Goal: Task Accomplishment & Management: Use online tool/utility

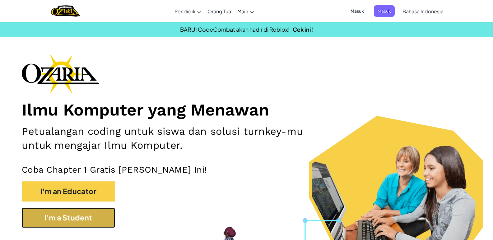
click at [90, 218] on button "I'm a Student" at bounding box center [68, 218] width 93 height 20
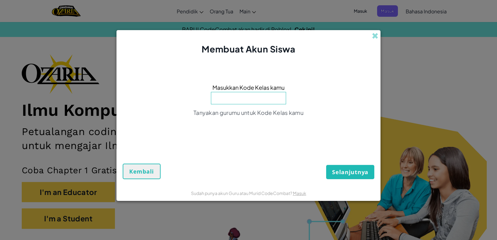
click at [258, 104] on input at bounding box center [248, 98] width 75 height 12
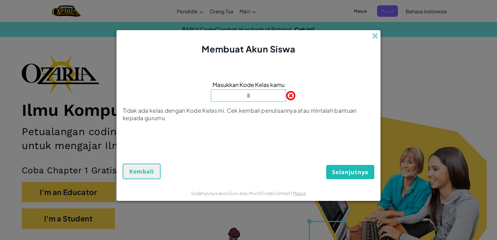
type input "l"
type input "7"
click at [356, 170] on span "Selanjutnya" at bounding box center [350, 172] width 36 height 7
click at [355, 167] on button "Selanjutnya" at bounding box center [350, 172] width 48 height 14
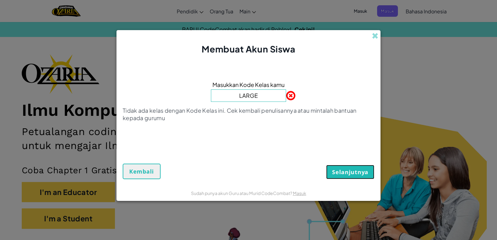
click at [355, 167] on button "Selanjutnya" at bounding box center [350, 172] width 48 height 14
click at [268, 98] on input "LARGE" at bounding box center [248, 96] width 75 height 12
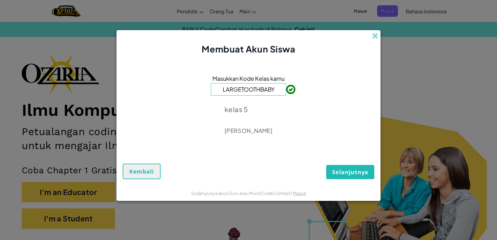
type input "LARGETOOTHBABY"
click at [345, 173] on span "Selanjutnya" at bounding box center [350, 172] width 36 height 7
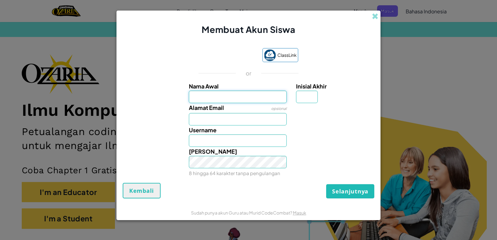
click at [199, 95] on input "Nama Awal" at bounding box center [238, 97] width 98 height 12
type input "NICOLLE"
click at [299, 100] on input "Inisial Akhir" at bounding box center [307, 97] width 22 height 12
click at [200, 124] on input "Alamat Email" at bounding box center [238, 119] width 98 height 12
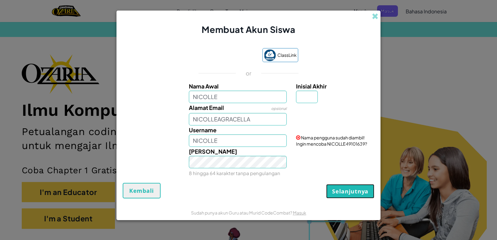
click at [352, 195] on span "Selanjutnya" at bounding box center [350, 191] width 36 height 7
click at [193, 118] on input "NICOLLEAGRACELLA" at bounding box center [238, 119] width 98 height 12
click at [351, 197] on button "Selanjutnya" at bounding box center [350, 191] width 48 height 14
click at [256, 120] on input "@NICOLLEAGRACELLA" at bounding box center [238, 119] width 98 height 12
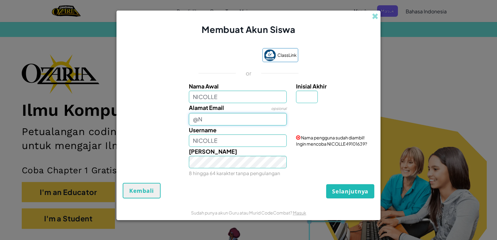
type input "@"
click at [358, 193] on span "Selanjutnya" at bounding box center [350, 191] width 36 height 7
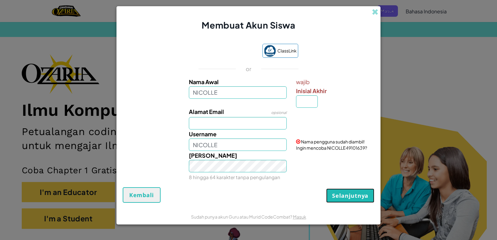
click at [360, 192] on span "Selanjutnya" at bounding box center [350, 195] width 36 height 7
click at [363, 191] on button "Selanjutnya" at bounding box center [350, 196] width 48 height 14
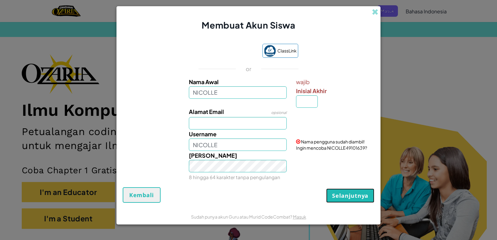
click at [363, 191] on button "Selanjutnya" at bounding box center [350, 196] width 48 height 14
click at [219, 94] on input "NICOLLE" at bounding box center [238, 92] width 98 height 12
type input "N"
type input "NICOLLE AV0310"
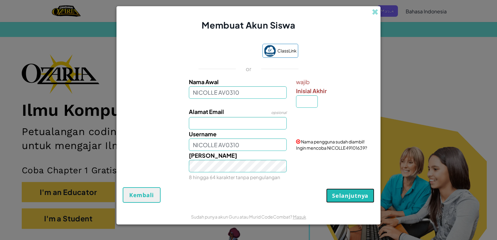
click at [344, 200] on button "Selanjutnya" at bounding box center [350, 196] width 48 height 14
click at [226, 93] on input "NICOLLE AV0310" at bounding box center [238, 92] width 98 height 12
type input "NICOLLE AVT0310"
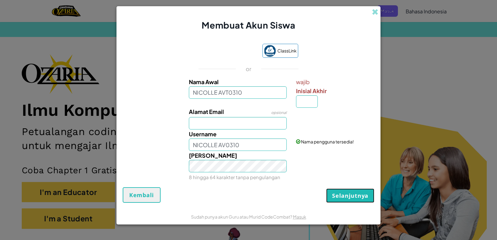
type input "NICOLLE AVT0310"
click at [347, 197] on span "Selanjutnya" at bounding box center [350, 195] width 36 height 7
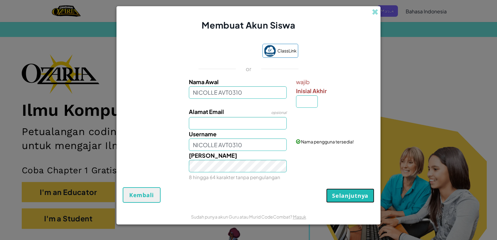
click at [347, 197] on span "Selanjutnya" at bounding box center [350, 195] width 36 height 7
click at [303, 105] on input "Inisial Akhir" at bounding box center [307, 101] width 22 height 12
type input "A"
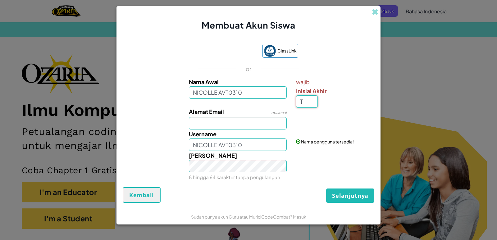
type input "T"
type input "NICOLLE AVT0310T"
click at [358, 192] on span "Selanjutnya" at bounding box center [350, 195] width 36 height 7
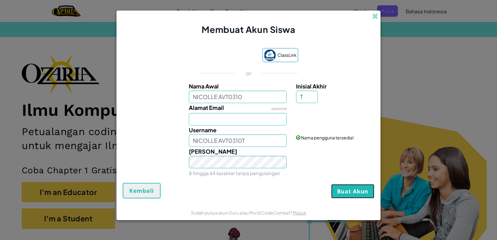
click at [358, 192] on button "Buat Akun" at bounding box center [352, 191] width 43 height 14
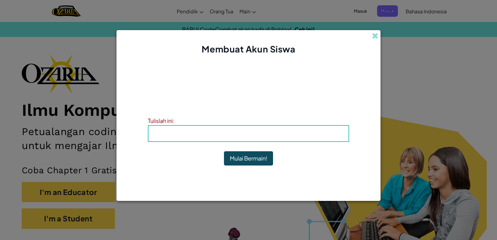
click at [166, 133] on h4 "Username : NICOLLE AVT0310T" at bounding box center [249, 133] width 188 height 9
click at [231, 139] on div "Username : NICOLLE AVT0310T" at bounding box center [248, 133] width 201 height 17
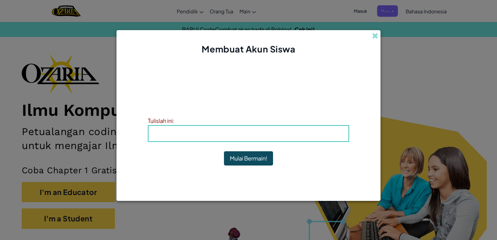
click at [174, 108] on p "Tulislah informasi kamu supaya kamu tidak lupa. Gurumu juga dapat membantu untu…" at bounding box center [248, 101] width 201 height 15
click at [169, 126] on div "Username : NICOLLE AVT0310T" at bounding box center [248, 133] width 201 height 17
click at [162, 137] on h4 "Username : NICOLLE AVT0310T" at bounding box center [249, 133] width 188 height 9
drag, startPoint x: 183, startPoint y: 136, endPoint x: 200, endPoint y: 136, distance: 16.5
click at [186, 136] on h4 "Username : NICOLLE AVT0310T" at bounding box center [249, 133] width 188 height 9
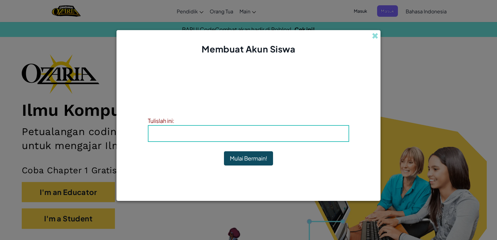
click at [200, 136] on h4 "Username : NICOLLE AVT0310T" at bounding box center [249, 133] width 188 height 9
drag, startPoint x: 206, startPoint y: 136, endPoint x: 211, endPoint y: 135, distance: 5.6
click at [208, 135] on span "Username" at bounding box center [219, 133] width 32 height 7
click at [205, 135] on span "Username" at bounding box center [219, 133] width 32 height 7
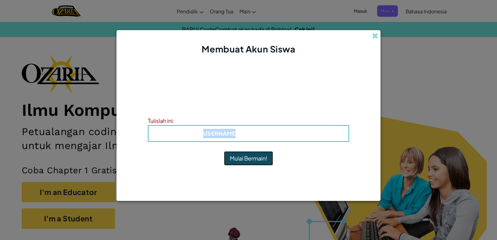
click at [242, 158] on button "Mulai Bermain!" at bounding box center [248, 158] width 49 height 14
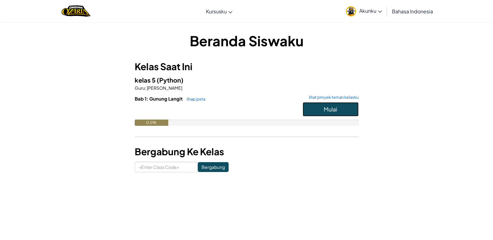
click at [335, 105] on button "Mulai" at bounding box center [331, 109] width 56 height 14
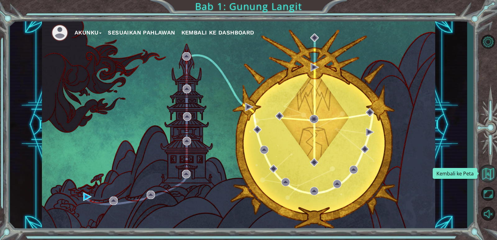
click at [497, 169] on button "Kembali ke Peta" at bounding box center [488, 174] width 18 height 18
click at [84, 30] on button "Akunku" at bounding box center [88, 32] width 27 height 9
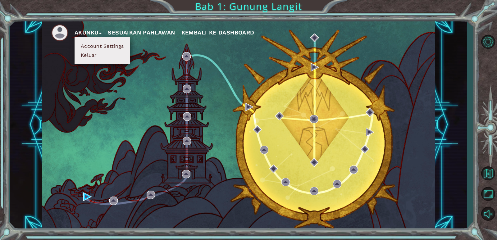
click at [84, 30] on button "Akunku" at bounding box center [88, 32] width 27 height 9
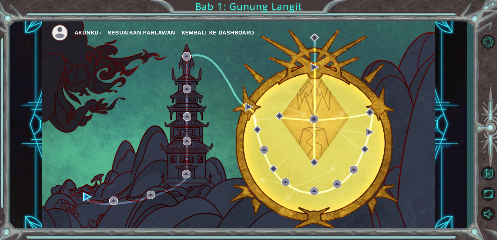
click at [84, 30] on button "Akunku" at bounding box center [88, 32] width 27 height 9
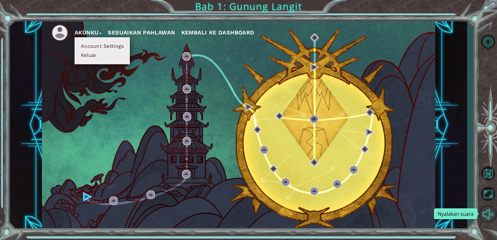
click at [492, 215] on button "Nyalakan suara" at bounding box center [488, 214] width 18 height 18
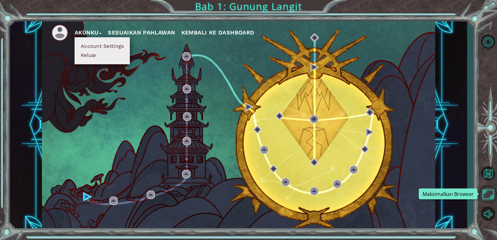
click at [484, 194] on button "Maksimalkan Browser" at bounding box center [488, 194] width 18 height 18
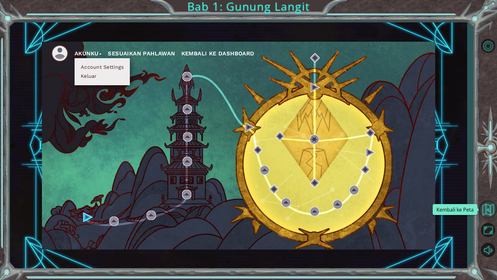
click at [497, 215] on button "Kembali ke Peta" at bounding box center [488, 209] width 18 height 18
click at [487, 208] on button "Kembali ke Peta" at bounding box center [488, 209] width 18 height 18
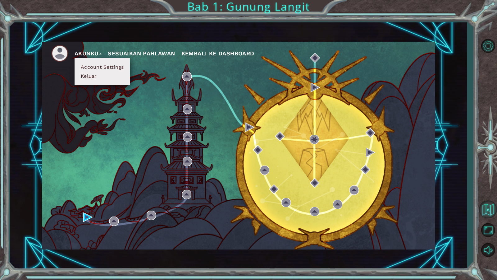
click at [487, 208] on button "Kembali ke Peta" at bounding box center [488, 209] width 18 height 18
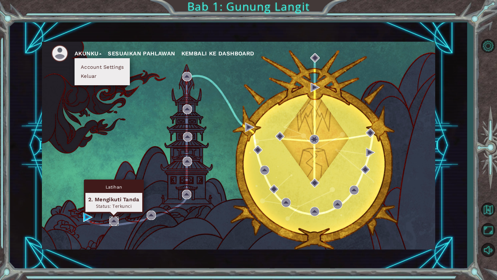
click at [113, 217] on img at bounding box center [113, 220] width 9 height 9
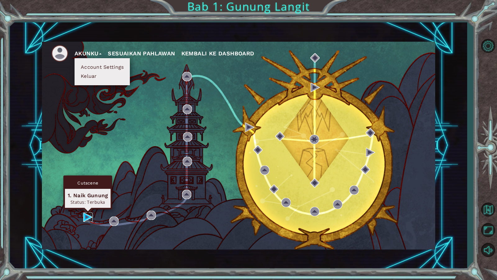
click at [89, 215] on img at bounding box center [87, 216] width 9 height 9
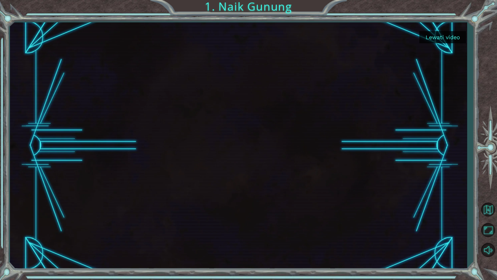
click at [438, 38] on button "Lewati video" at bounding box center [443, 37] width 47 height 12
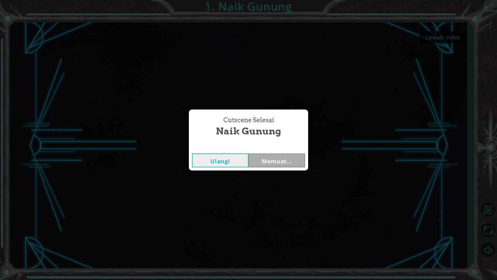
click at [438, 38] on div "Cutscene Selesai Naik Gunung Ulangi Memuat..." at bounding box center [248, 140] width 497 height 280
click at [275, 161] on button "Selanjutnya" at bounding box center [277, 160] width 57 height 14
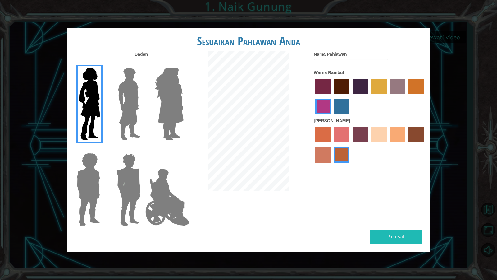
click at [172, 118] on img at bounding box center [169, 104] width 34 height 78
click at [183, 63] on input "Hero Amethyst" at bounding box center [183, 63] width 0 height 0
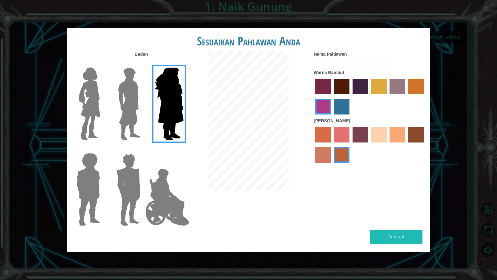
click at [377, 135] on label "sandy beach skin color" at bounding box center [380, 135] width 16 height 16
click at [369, 145] on input "sandy beach skin color" at bounding box center [369, 145] width 0 height 0
click at [344, 138] on label "froly skin color" at bounding box center [342, 135] width 16 height 16
click at [332, 145] on input "froly skin color" at bounding box center [332, 145] width 0 height 0
click at [402, 134] on label "tacao skin color" at bounding box center [398, 135] width 16 height 16
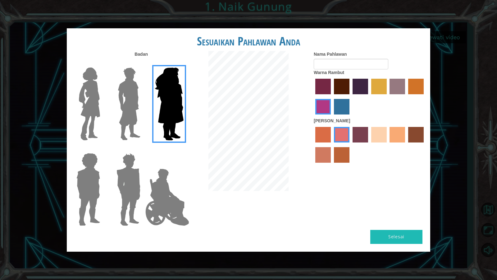
click at [388, 145] on input "tacao skin color" at bounding box center [388, 145] width 0 height 0
click at [382, 136] on label "sandy beach skin color" at bounding box center [380, 135] width 16 height 16
click at [369, 145] on input "sandy beach skin color" at bounding box center [369, 145] width 0 height 0
click at [325, 91] on label "paprika hair color" at bounding box center [324, 87] width 16 height 16
click at [313, 96] on input "paprika hair color" at bounding box center [313, 96] width 0 height 0
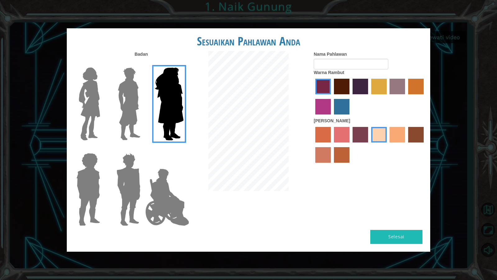
click at [399, 89] on label "bazaar hair color" at bounding box center [398, 87] width 16 height 16
click at [388, 96] on input "bazaar hair color" at bounding box center [388, 96] width 0 height 0
click at [343, 88] on label "maroon hair color" at bounding box center [342, 87] width 16 height 16
click at [332, 96] on input "maroon hair color" at bounding box center [332, 96] width 0 height 0
click at [94, 107] on img at bounding box center [89, 104] width 26 height 78
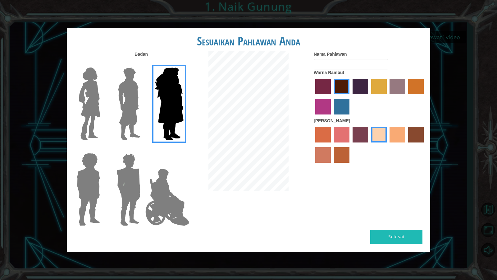
click at [103, 63] on input "Hero Connie" at bounding box center [103, 63] width 0 height 0
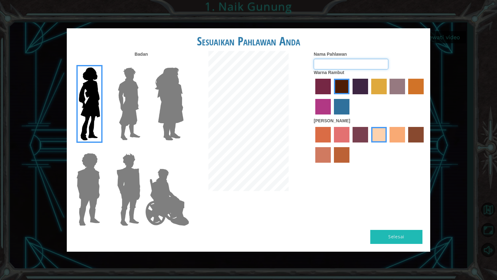
click at [331, 62] on input "Nama Pahlawan" at bounding box center [351, 64] width 75 height 11
type input "WONIEE"
click at [388, 235] on button "Selesai" at bounding box center [397, 237] width 52 height 14
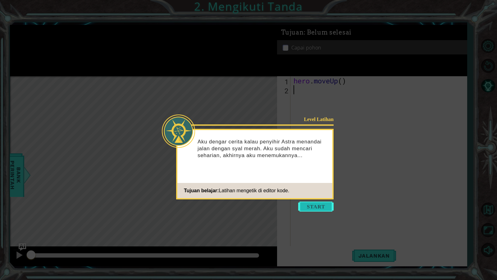
click at [328, 208] on button "Start" at bounding box center [315, 206] width 35 height 10
click at [328, 208] on icon at bounding box center [248, 140] width 497 height 280
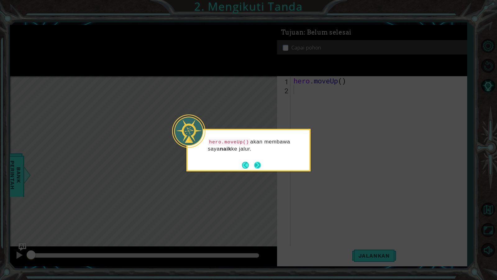
click at [254, 163] on button "Next" at bounding box center [257, 165] width 7 height 7
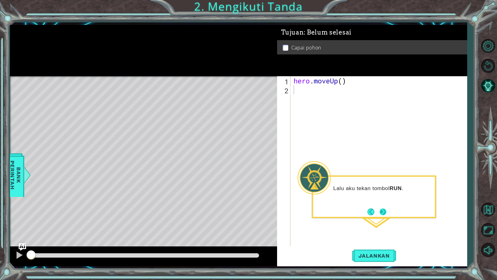
click at [384, 211] on button "Next" at bounding box center [383, 211] width 7 height 7
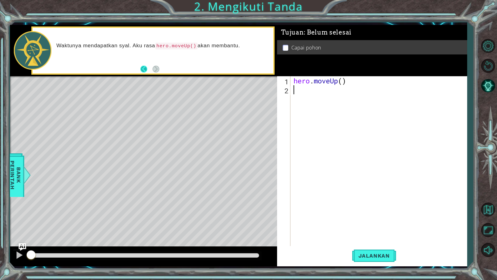
click at [146, 69] on button "Back" at bounding box center [147, 69] width 12 height 7
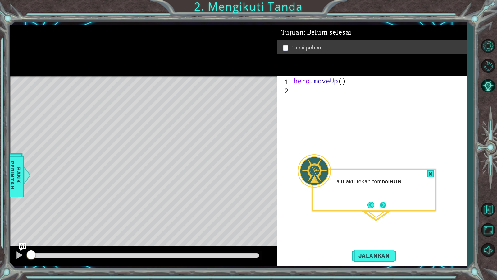
click at [385, 207] on button "Next" at bounding box center [383, 204] width 7 height 7
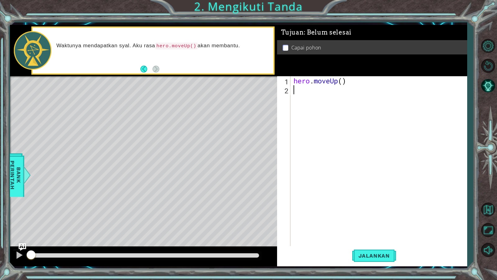
click at [294, 88] on div "hero . moveUp ( )" at bounding box center [381, 170] width 176 height 189
click at [379, 240] on button "Jalankan" at bounding box center [375, 255] width 44 height 19
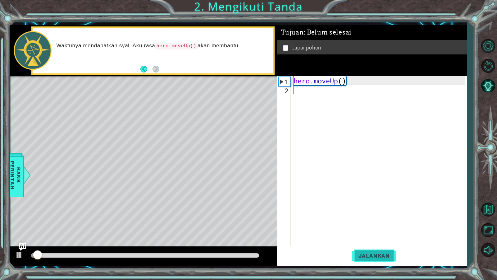
click at [379, 240] on button "Jalankan" at bounding box center [375, 255] width 44 height 19
click at [364, 240] on span "Jalankan" at bounding box center [375, 255] width 44 height 6
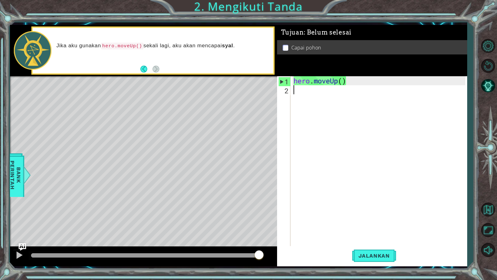
click at [299, 90] on div "hero . moveUp ( )" at bounding box center [381, 170] width 176 height 189
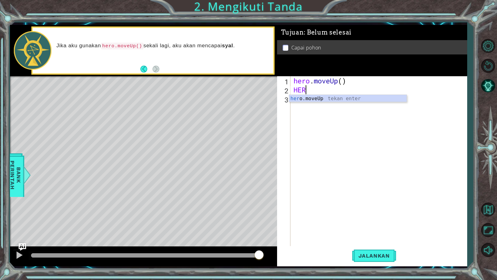
scroll to position [0, 1]
type textarea "H"
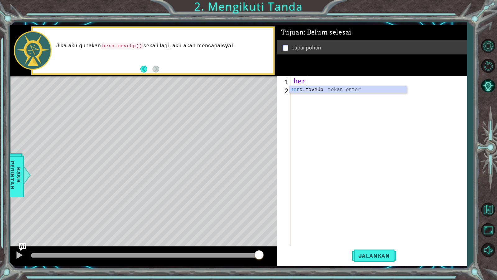
type textarea "h"
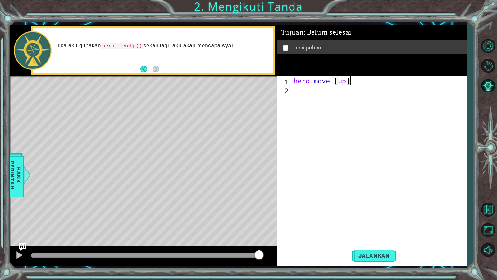
scroll to position [0, 4]
click at [372, 240] on span "Jalankan" at bounding box center [375, 255] width 44 height 6
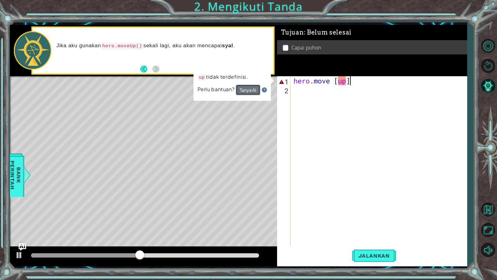
click at [254, 90] on button "Tanya AI" at bounding box center [248, 90] width 25 height 11
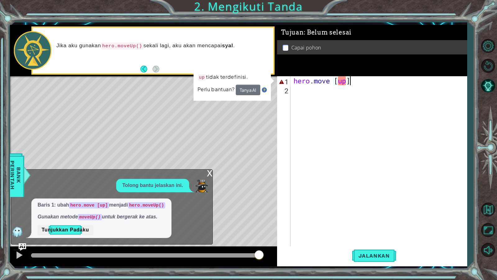
click at [351, 81] on div "hero . move [ up ]" at bounding box center [381, 170] width 176 height 189
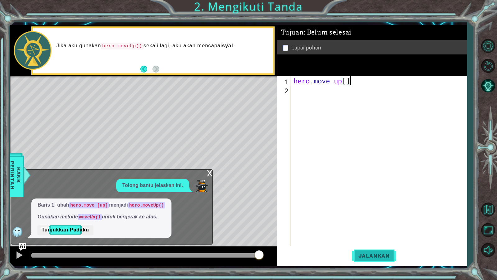
type textarea "hero.move up[]"
click at [390, 240] on span "Jalankan" at bounding box center [375, 255] width 44 height 6
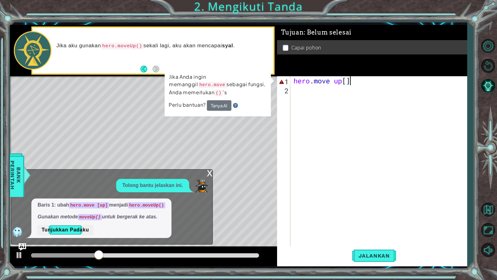
click at [207, 166] on div "Level Map" at bounding box center [153, 167] width 287 height 183
click at [346, 85] on div "hero . move up [ ]" at bounding box center [381, 170] width 176 height 189
click at [357, 80] on div "hero . move up [ ]" at bounding box center [381, 170] width 176 height 189
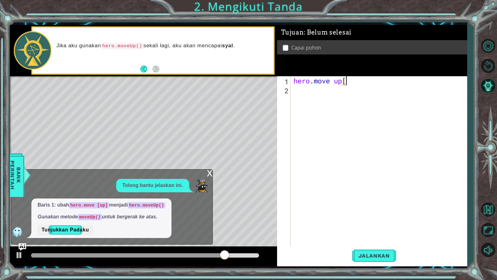
type textarea "hero.move up"
drag, startPoint x: 364, startPoint y: 252, endPoint x: 208, endPoint y: 175, distance: 173.8
click at [208, 175] on div "x" at bounding box center [210, 172] width 6 height 6
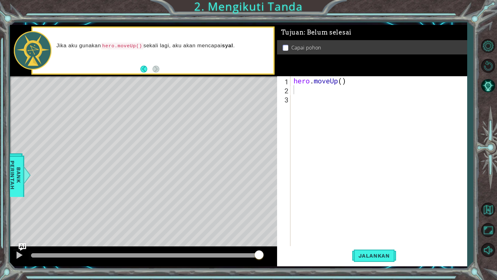
click at [301, 94] on div "hero . moveUp ( )" at bounding box center [381, 170] width 176 height 189
click at [382, 240] on button "Jalankan" at bounding box center [375, 255] width 44 height 19
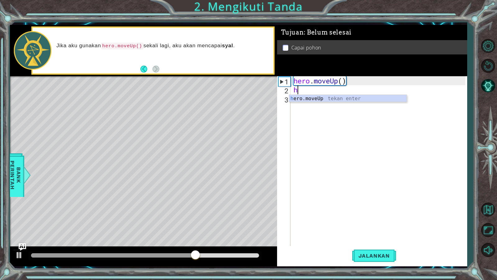
type textarea "he"
click at [309, 100] on div "he ro.moveUp tekan enter" at bounding box center [348, 106] width 118 height 22
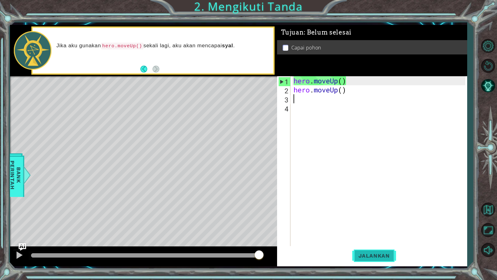
click at [378, 240] on button "Jalankan" at bounding box center [375, 255] width 44 height 19
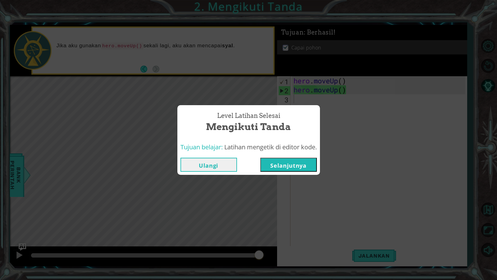
click at [291, 160] on button "Selanjutnya" at bounding box center [289, 165] width 57 height 14
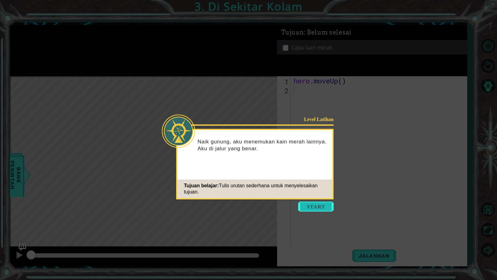
click at [312, 206] on button "Start" at bounding box center [315, 206] width 35 height 10
click at [312, 206] on icon at bounding box center [248, 140] width 497 height 280
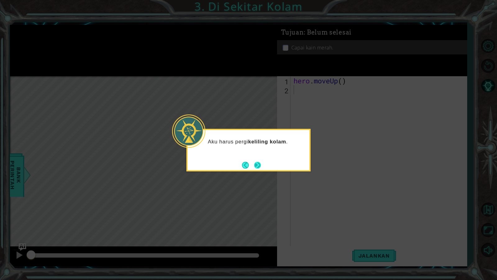
click at [258, 162] on button "Next" at bounding box center [257, 165] width 7 height 7
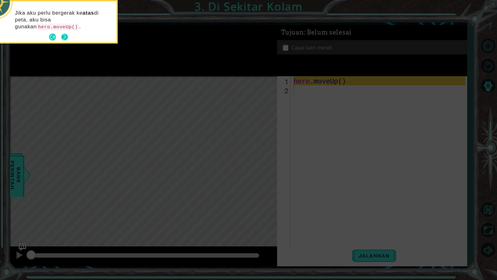
click at [66, 35] on button "Next" at bounding box center [64, 37] width 7 height 7
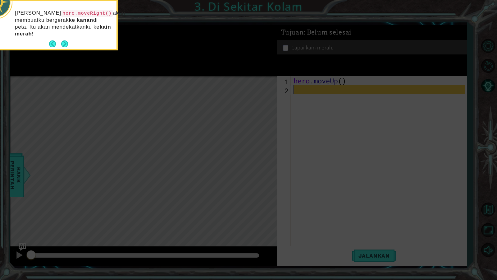
click at [66, 35] on p "Dan hero.moveRight() akan membuatku bergerak ke kanan di peta. Itu akan mendeka…" at bounding box center [63, 24] width 97 height 28
click at [65, 43] on button "Next" at bounding box center [64, 43] width 7 height 7
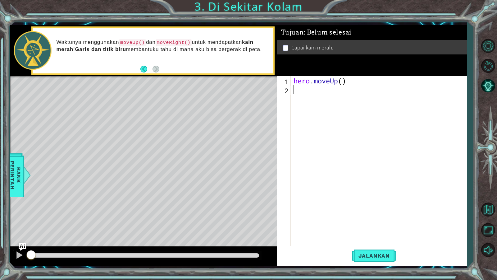
type textarea "h"
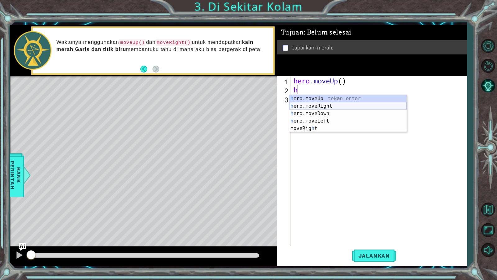
click at [317, 105] on div "h ero.moveUp tekan enter h ero.moveRight tekan enter h ero.moveDown tekan enter…" at bounding box center [348, 121] width 118 height 52
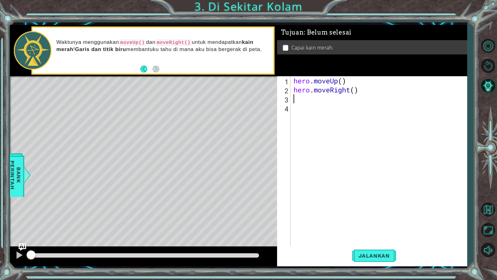
click at [299, 99] on div "hero . moveUp ( ) hero . moveRight ( )" at bounding box center [381, 170] width 176 height 189
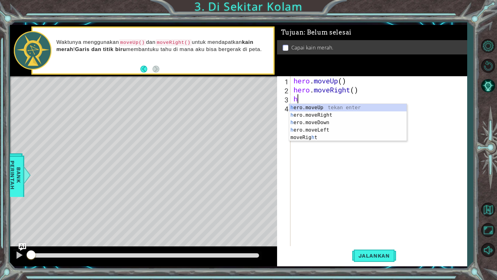
type textarea "he"
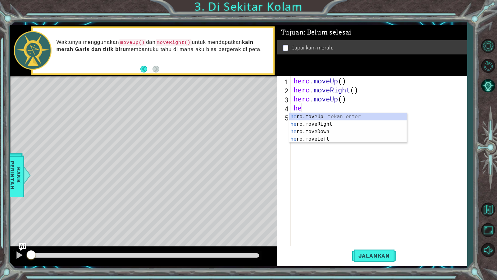
type textarea "her"
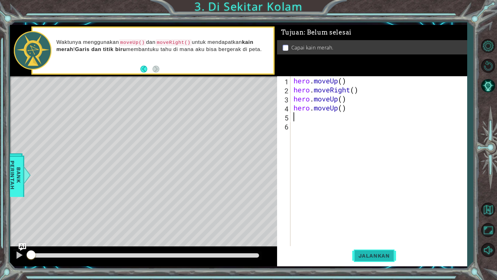
click at [381, 240] on button "Jalankan" at bounding box center [375, 255] width 44 height 19
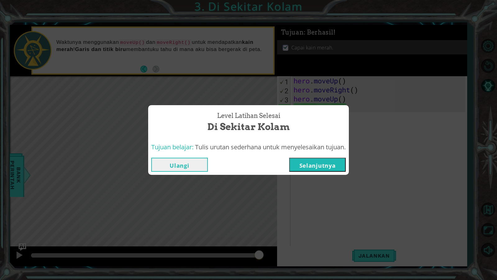
click at [310, 168] on button "Selanjutnya" at bounding box center [317, 165] width 57 height 14
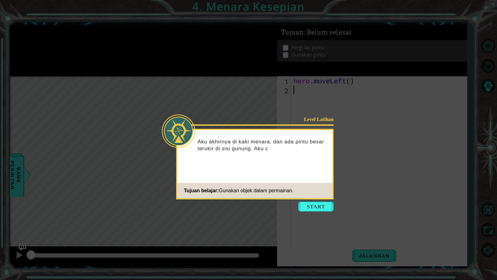
click at [319, 199] on div "Level Latihan Aku akhirnya di kaki menara, dan ada pintu besar terukir di sisi …" at bounding box center [255, 164] width 158 height 71
click at [320, 199] on div "Level Latihan Aku akhirnya di kaki menara, dan ada pintu besar terukir di sisi …" at bounding box center [255, 164] width 158 height 71
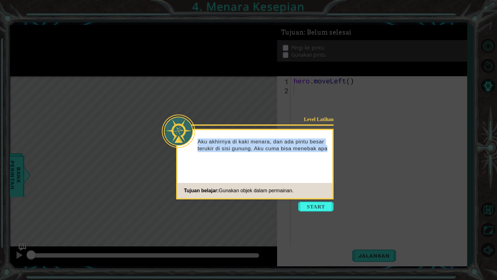
click at [320, 199] on div "Level Latihan Aku akhirnya di kaki menara, dan ada pintu besar terukir di sisi …" at bounding box center [255, 164] width 158 height 71
drag, startPoint x: 320, startPoint y: 199, endPoint x: 320, endPoint y: 203, distance: 4.1
click at [320, 199] on div "Level Latihan Aku akhirnya di kaki menara, dan ada pintu besar terukir di sisi …" at bounding box center [255, 164] width 158 height 71
click at [319, 205] on button "Start" at bounding box center [315, 206] width 35 height 10
click at [319, 205] on icon at bounding box center [248, 140] width 497 height 280
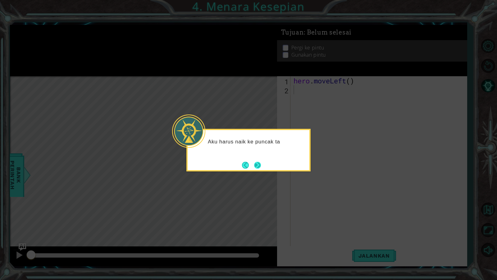
click at [258, 162] on button "Next" at bounding box center [257, 165] width 7 height 7
drag, startPoint x: 258, startPoint y: 159, endPoint x: 256, endPoint y: 173, distance: 14.1
click at [258, 163] on div at bounding box center [249, 150] width 124 height 43
click at [256, 173] on icon at bounding box center [248, 140] width 497 height 280
click at [258, 167] on button "Next" at bounding box center [257, 165] width 7 height 7
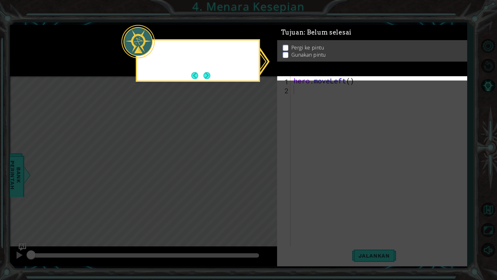
click at [258, 167] on icon at bounding box center [248, 140] width 497 height 280
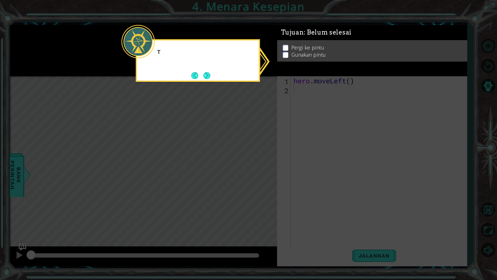
click at [258, 167] on icon at bounding box center [248, 140] width 497 height 280
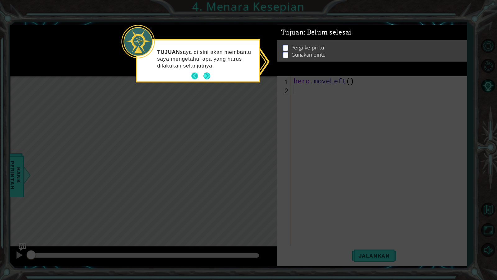
click at [192, 77] on button "Back" at bounding box center [198, 75] width 12 height 7
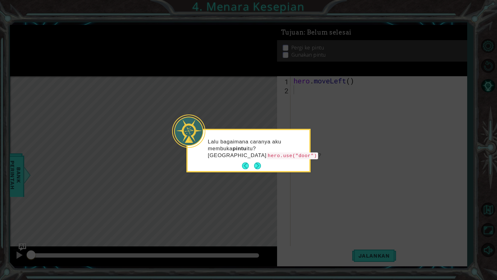
click at [192, 77] on icon at bounding box center [248, 140] width 497 height 280
click at [257, 165] on button "Next" at bounding box center [257, 165] width 7 height 7
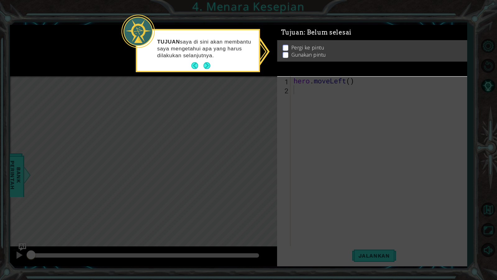
click at [286, 46] on p at bounding box center [286, 48] width 6 height 6
click at [286, 46] on li "Pergi ke pintu" at bounding box center [373, 47] width 181 height 7
click at [286, 46] on p at bounding box center [286, 48] width 6 height 6
drag, startPoint x: 286, startPoint y: 53, endPoint x: 286, endPoint y: 59, distance: 6.2
click at [286, 54] on p at bounding box center [286, 55] width 6 height 6
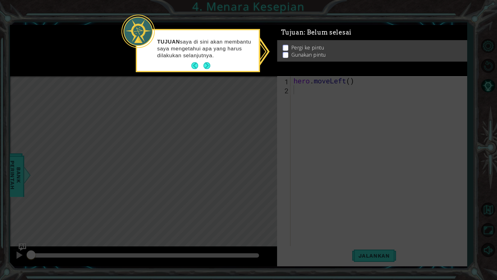
click at [286, 59] on div "Pergi ke pintu Gunakan pintu" at bounding box center [372, 50] width 190 height 21
click at [205, 65] on button "Next" at bounding box center [207, 65] width 7 height 7
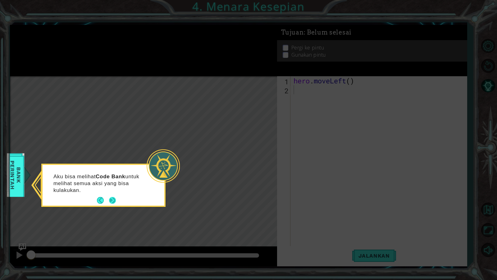
click at [113, 199] on button "Next" at bounding box center [112, 200] width 7 height 7
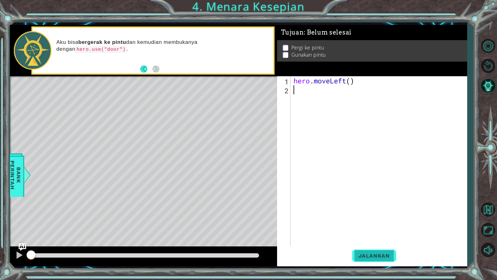
click at [392, 240] on button "Jalankan" at bounding box center [375, 255] width 44 height 19
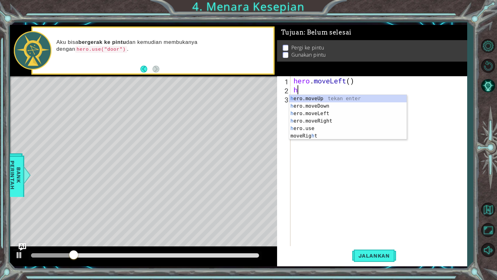
type textarea "he"
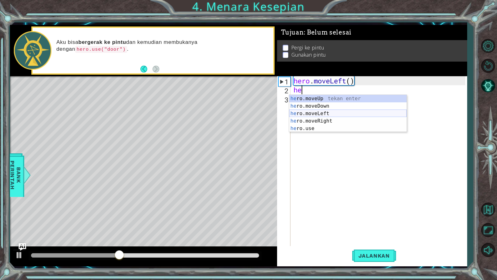
click at [327, 112] on div "he ro.moveUp tekan enter he ro.moveDown tekan enter he ro.moveLeft tekan enter …" at bounding box center [348, 121] width 118 height 52
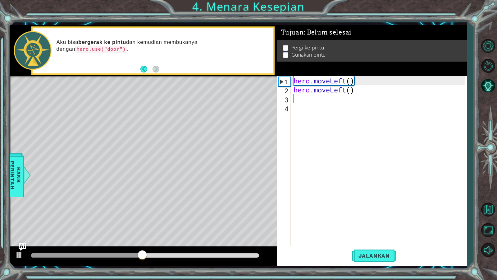
click at [298, 99] on div "hero . moveLeft ( ) hero . moveLeft ( )" at bounding box center [381, 170] width 176 height 189
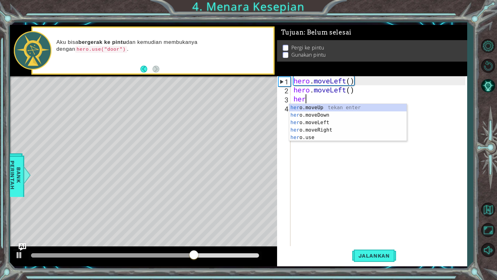
type textarea "hero"
click at [303, 106] on div "hero .moveUp tekan enter hero .moveDown tekan enter hero .moveLeft tekan enter …" at bounding box center [348, 130] width 118 height 52
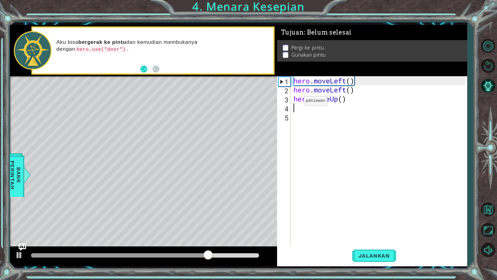
scroll to position [0, 0]
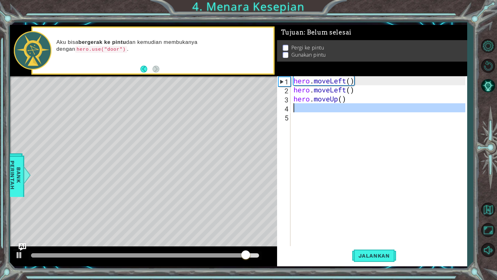
click at [290, 104] on div "4" at bounding box center [285, 108] width 12 height 9
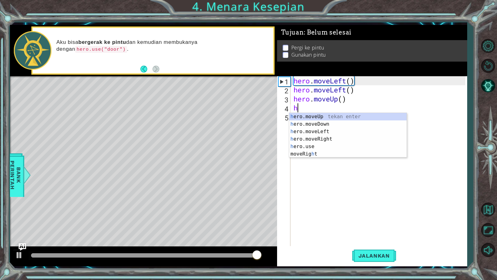
type textarea "he"
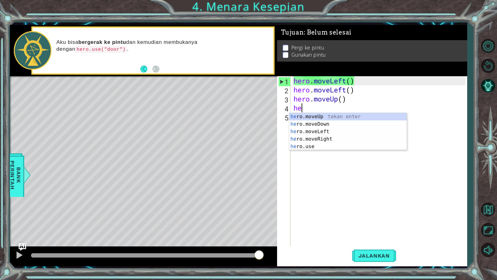
scroll to position [0, 0]
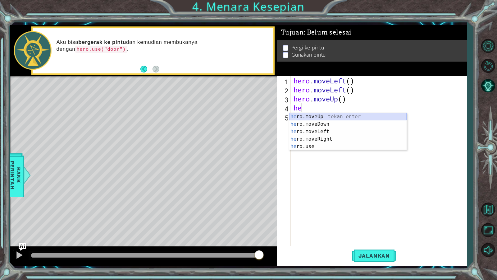
click at [304, 113] on div "he ro.moveUp tekan enter he ro.moveDown tekan enter he ro.moveLeft tekan enter …" at bounding box center [348, 139] width 118 height 52
click at [304, 113] on div "hero . moveLeft ( ) hero . moveLeft ( ) hero . moveUp ( ) he" at bounding box center [381, 170] width 176 height 189
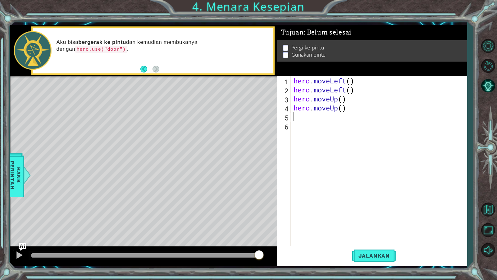
click at [297, 118] on div "hero . moveLeft ( ) hero . moveLeft ( ) hero . moveUp ( ) hero . moveUp ( )" at bounding box center [381, 170] width 176 height 189
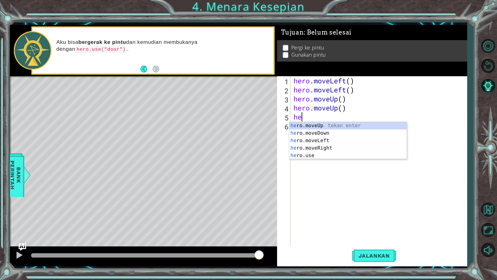
type textarea "her"
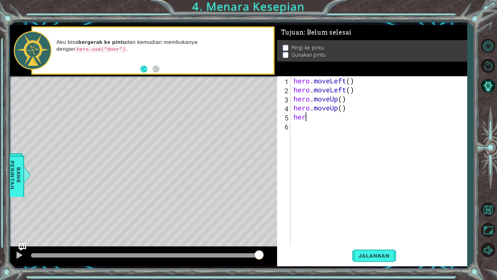
click at [308, 117] on div "hero . moveLeft ( ) hero . moveLeft ( ) hero . moveUp ( ) hero . moveUp ( ) her" at bounding box center [381, 170] width 176 height 189
click at [303, 117] on div "hero . moveLeft ( ) hero . moveLeft ( ) hero . moveUp ( ) hero . moveUp ( ) her" at bounding box center [381, 170] width 176 height 189
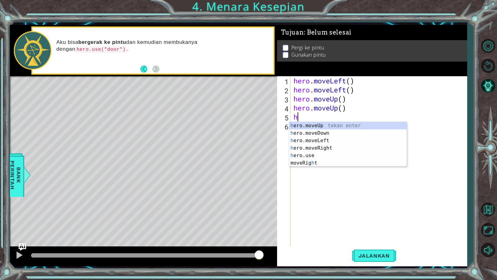
type textarea "he"
click at [317, 148] on div "he ro.moveUp tekan enter he ro.moveDown tekan enter he ro.moveLeft tekan enter …" at bounding box center [348, 148] width 118 height 52
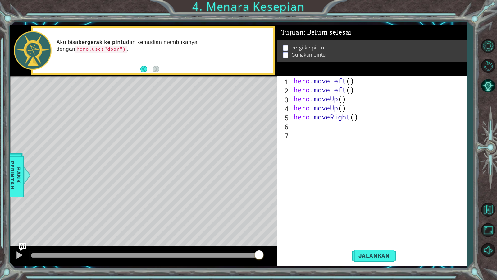
scroll to position [0, 0]
click at [297, 126] on div "hero . moveLeft ( ) hero . moveLeft ( ) hero . moveUp ( ) hero . moveUp ( ) her…" at bounding box center [381, 170] width 176 height 189
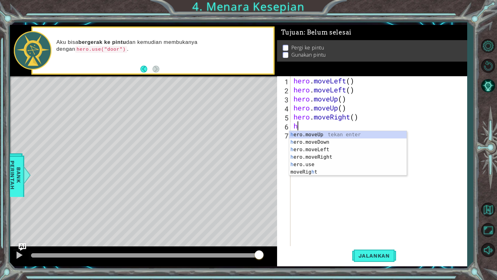
type textarea "he"
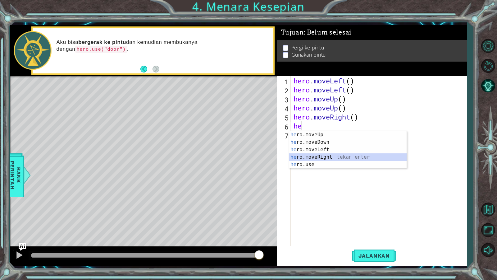
click at [326, 156] on div "he ro.moveUp tekan enter he ro.moveDown tekan enter he ro.moveLeft tekan enter …" at bounding box center [348, 157] width 118 height 52
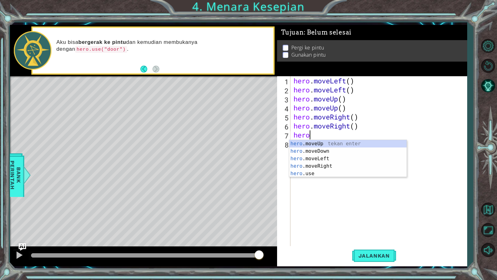
scroll to position [0, 1]
click at [309, 175] on div "hero .moveUp tekan enter hero .moveDown tekan enter hero .moveLeft tekan enter …" at bounding box center [348, 166] width 118 height 52
type textarea "hero.use("name")"
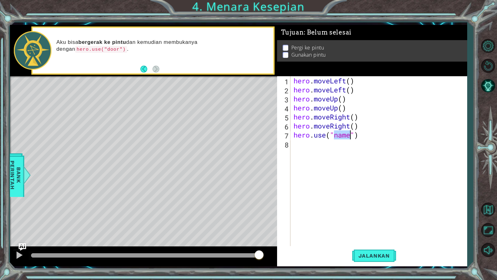
click at [309, 175] on div "hero . moveLeft ( ) hero . moveLeft ( ) hero . moveUp ( ) hero . moveUp ( ) her…" at bounding box center [381, 170] width 176 height 189
click at [351, 134] on div "hero . moveLeft ( ) hero . moveLeft ( ) hero . moveUp ( ) hero . moveUp ( ) her…" at bounding box center [381, 170] width 176 height 189
click at [383, 240] on span "Jalankan" at bounding box center [375, 255] width 44 height 6
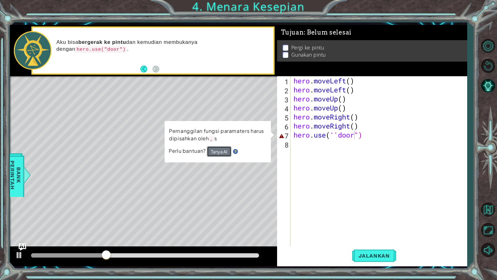
click at [213, 151] on button "Tanya AI" at bounding box center [219, 151] width 25 height 11
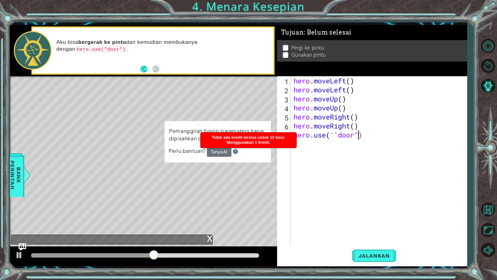
click at [358, 136] on div "hero . moveLeft ( ) hero . moveLeft ( ) hero . moveUp ( ) hero . moveUp ( ) her…" at bounding box center [381, 170] width 176 height 189
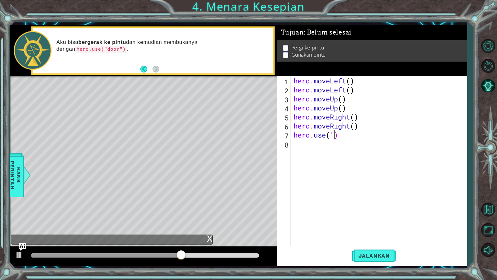
scroll to position [0, 3]
type textarea "hero.use(door)"
click at [370, 240] on span "Jalankan" at bounding box center [375, 255] width 44 height 6
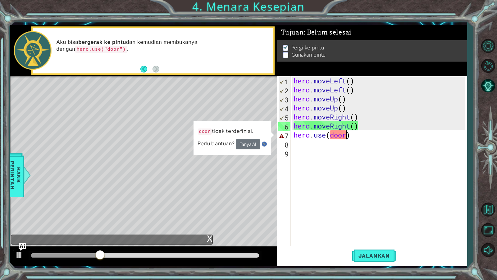
click at [346, 134] on div "hero . moveLeft ( ) hero . moveLeft ( ) hero . moveUp ( ) hero . moveUp ( ) her…" at bounding box center [381, 170] width 176 height 189
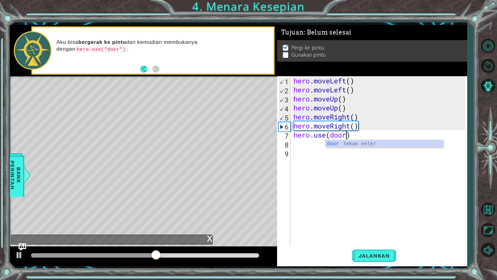
scroll to position [0, 4]
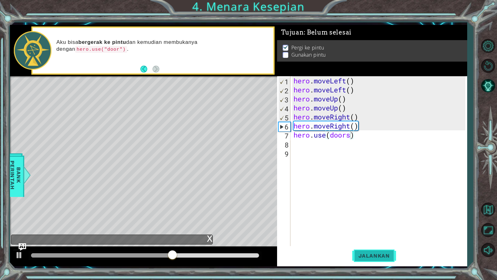
click at [368, 240] on button "Jalankan" at bounding box center [375, 255] width 44 height 19
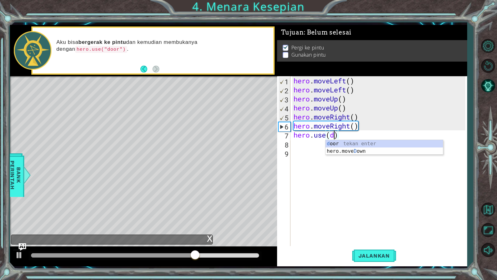
scroll to position [0, 3]
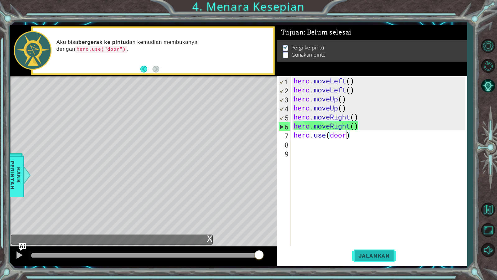
click at [386, 240] on span "Jalankan" at bounding box center [375, 255] width 44 height 6
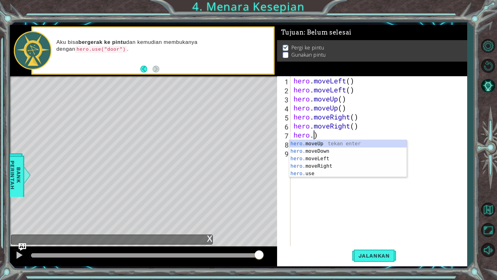
scroll to position [0, 0]
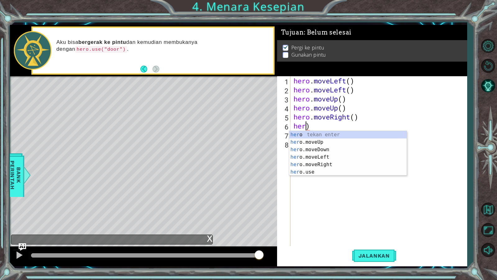
click at [422, 115] on div "hero . moveLeft ( ) hero . moveLeft ( ) hero . moveUp ( ) hero . moveUp ( ) her…" at bounding box center [381, 170] width 176 height 189
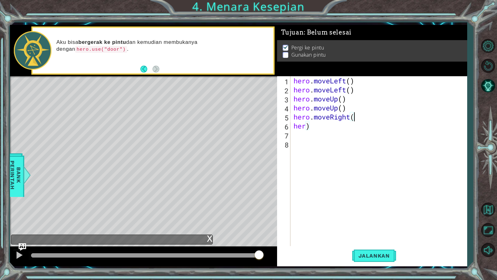
type textarea "hero.moveRight"
click at [311, 129] on div "hero . moveLeft ( ) hero . moveLeft ( ) hero . moveUp ( ) hero . moveUp ( ) her…" at bounding box center [381, 170] width 176 height 189
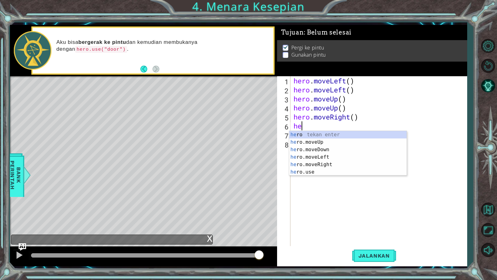
type textarea "h"
type textarea "her"
click at [321, 167] on div "her o tekan enter her o.moveUp tekan enter her o.moveDown tekan enter her o.mov…" at bounding box center [348, 161] width 118 height 60
click at [321, 167] on div "hero . moveLeft ( ) hero . moveLeft ( ) hero . moveUp ( ) hero . moveUp ( ) her…" at bounding box center [381, 170] width 176 height 189
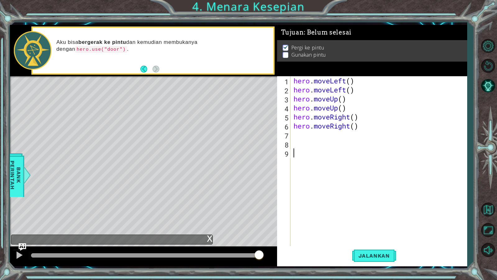
scroll to position [0, 0]
click at [293, 136] on div "hero . moveLeft ( ) hero . moveLeft ( ) hero . moveUp ( ) hero . moveUp ( ) her…" at bounding box center [381, 170] width 176 height 189
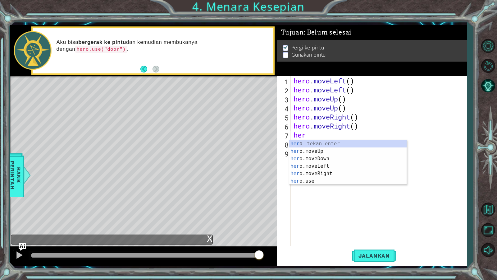
scroll to position [0, 1]
click at [313, 179] on div "hero tekan enter hero .moveUp tekan enter hero .moveDown tekan enter hero .move…" at bounding box center [348, 170] width 118 height 60
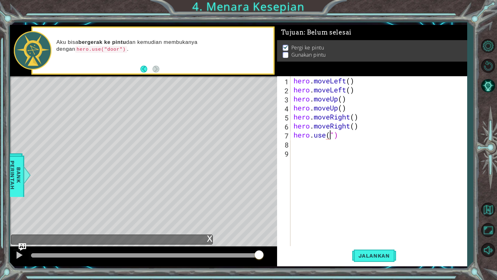
click at [344, 133] on div "hero . moveLeft ( ) hero . moveLeft ( ) hero . moveUp ( ) hero . moveUp ( ) her…" at bounding box center [381, 170] width 176 height 189
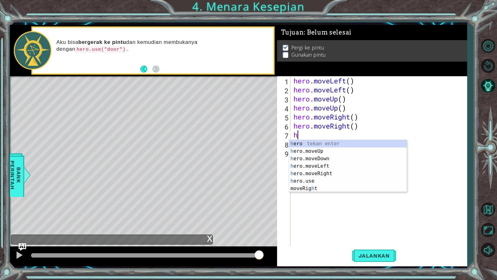
scroll to position [0, 0]
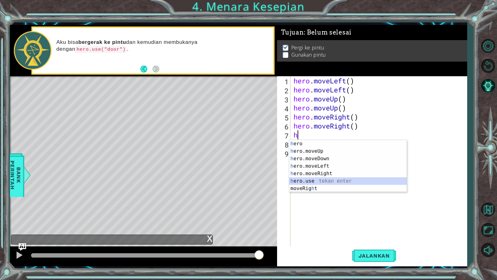
click at [307, 181] on div "h ero tekan enter h ero.moveUp tekan enter h ero.moveDown tekan enter h ero.mov…" at bounding box center [348, 173] width 118 height 67
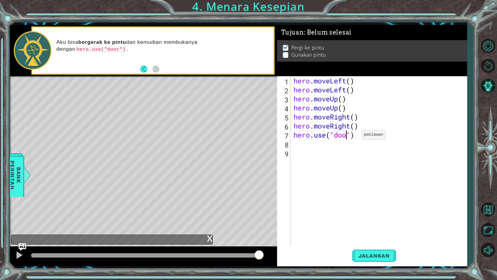
scroll to position [0, 5]
type textarea "hero.use("door")"
click at [386, 240] on span "Jalankan" at bounding box center [375, 255] width 44 height 6
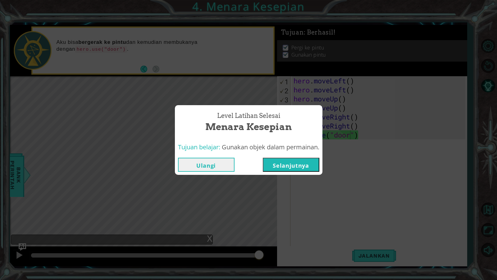
click at [270, 162] on button "Selanjutnya" at bounding box center [291, 165] width 57 height 14
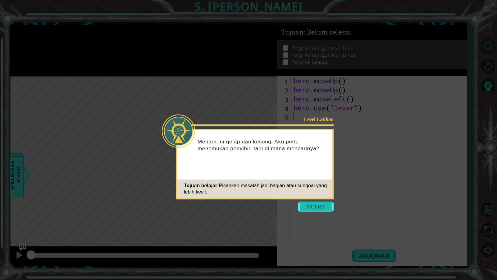
click at [312, 202] on button "Start" at bounding box center [315, 206] width 35 height 10
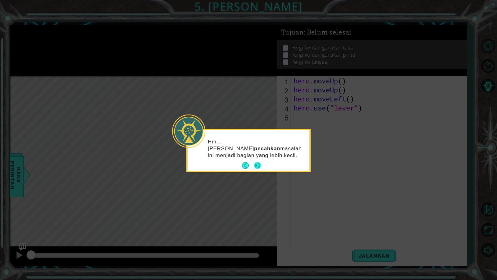
click at [257, 163] on button "Next" at bounding box center [257, 165] width 7 height 7
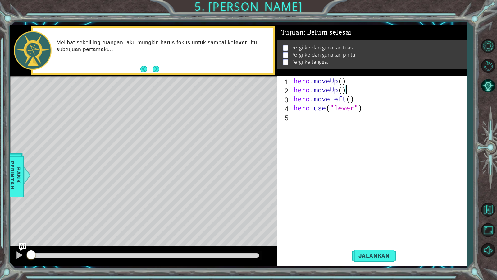
click at [345, 89] on div "hero . moveUp ( ) hero . moveUp ( ) hero . moveLeft ( ) hero . use ( "lever" )" at bounding box center [381, 170] width 176 height 189
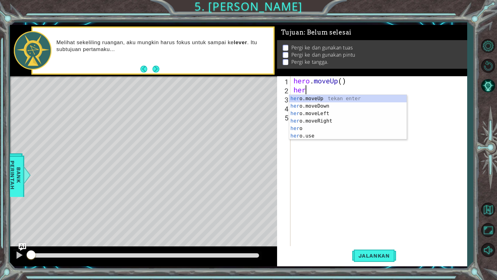
type textarea "h"
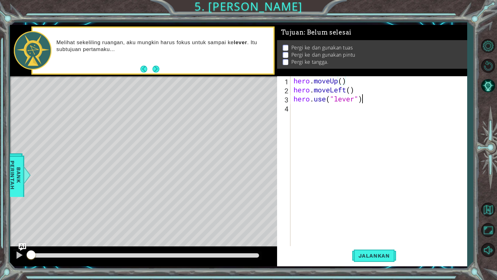
click at [365, 100] on div "hero . moveUp ( ) hero . moveLeft ( ) hero . use ( "lever" )" at bounding box center [381, 170] width 176 height 189
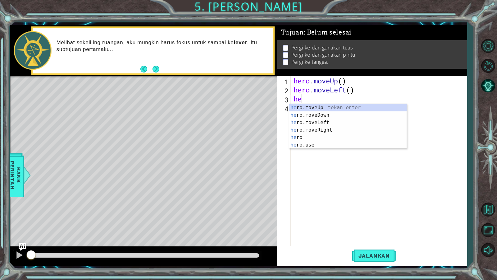
type textarea "h"
click at [348, 104] on div "h ero.moveUp tekan enter h ero.moveDown tekan enter h ero.moveLeft tekan enter …" at bounding box center [348, 137] width 118 height 67
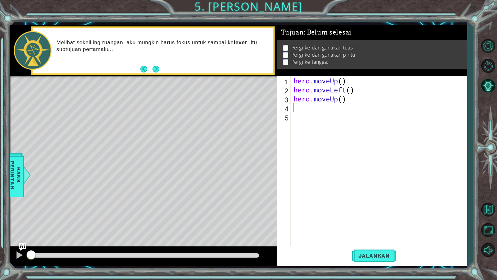
click at [296, 111] on div "hero . moveUp ( ) hero . moveLeft ( ) hero . moveUp ( )" at bounding box center [381, 170] width 176 height 189
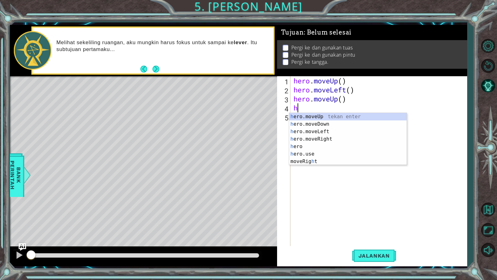
type textarea "hr"
click at [305, 149] on div "h e r o.moveUp tekan enter h e r o.moveDown tekan enter h e r o.moveLeft tekan …" at bounding box center [348, 143] width 118 height 60
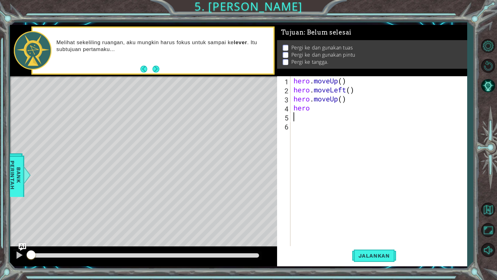
scroll to position [0, 0]
click at [311, 109] on div "hero . moveUp ( ) hero . moveLeft ( ) hero . moveUp ( ) hero" at bounding box center [381, 170] width 176 height 189
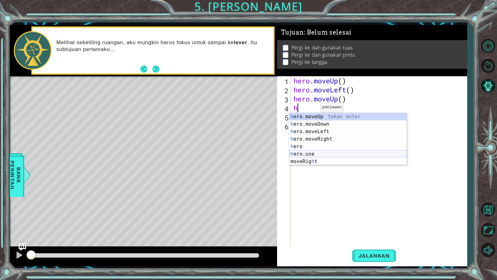
click at [317, 155] on div "h ero.moveUp tekan enter h ero.moveDown tekan enter h ero.moveLeft tekan enter …" at bounding box center [348, 146] width 118 height 67
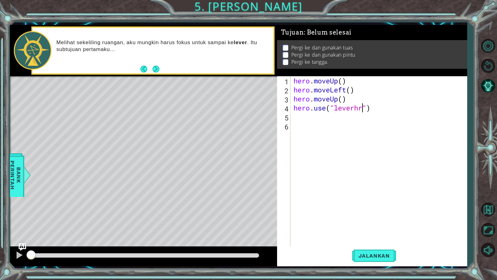
scroll to position [0, 6]
type textarea "hero.use("lever")"
click at [294, 115] on div "hero . moveUp ( ) hero . moveLeft ( ) hero . moveUp ( ) hero . use ( "lever" )" at bounding box center [381, 170] width 176 height 189
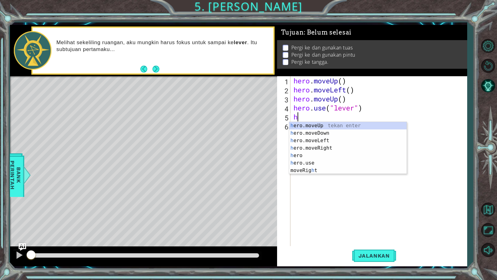
type textarea "he"
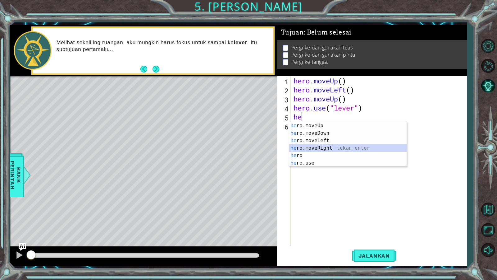
click at [317, 147] on div "he ro.moveUp tekan enter he ro.moveDown tekan enter he ro.moveLeft tekan enter …" at bounding box center [348, 152] width 118 height 60
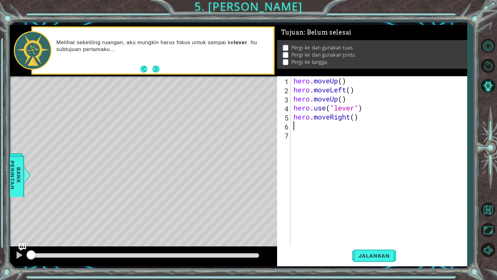
click at [299, 130] on div "hero . moveUp ( ) hero . moveLeft ( ) hero . moveUp ( ) hero . use ( "lever" ) …" at bounding box center [381, 170] width 176 height 189
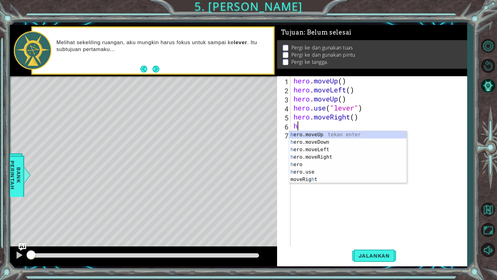
scroll to position [0, 0]
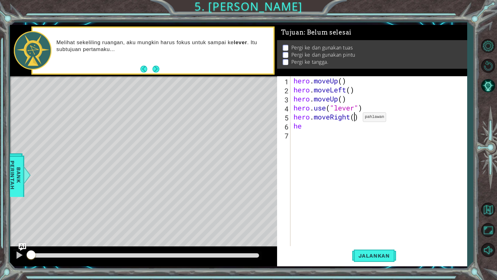
click at [353, 118] on div "hero . moveUp ( ) hero . moveLeft ( ) hero . moveUp ( ) hero . use ( "lever" ) …" at bounding box center [381, 170] width 176 height 189
click at [317, 128] on div "hero . moveUp ( ) hero . moveLeft ( ) hero . moveUp ( ) hero . use ( "lever" ) …" at bounding box center [381, 170] width 176 height 189
type textarea "h"
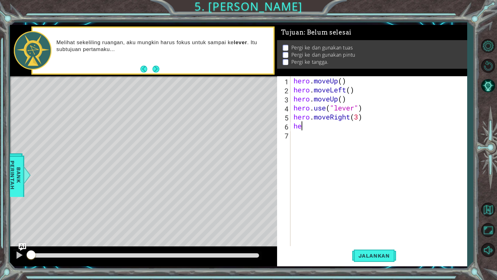
scroll to position [0, 0]
click at [359, 240] on span "Jalankan" at bounding box center [375, 255] width 44 height 6
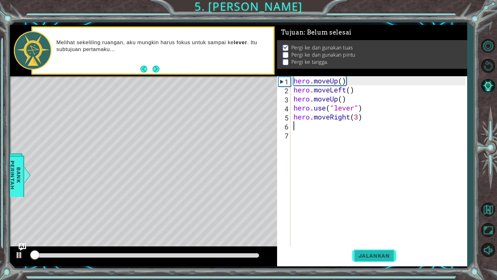
scroll to position [0, 0]
click at [301, 128] on div "hero . moveUp ( ) hero . moveLeft ( ) hero . moveUp ( ) hero . use ( "lever" ) …" at bounding box center [381, 170] width 176 height 189
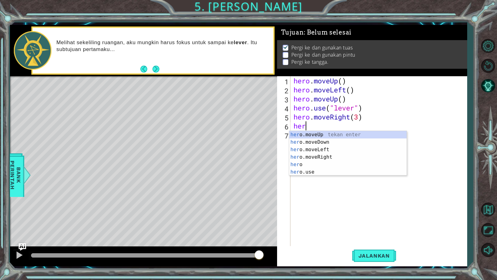
scroll to position [0, 1]
click at [308, 169] on div "her o.moveUp tekan enter her o.moveDown tekan enter her o.moveLeft tekan enter …" at bounding box center [348, 161] width 118 height 60
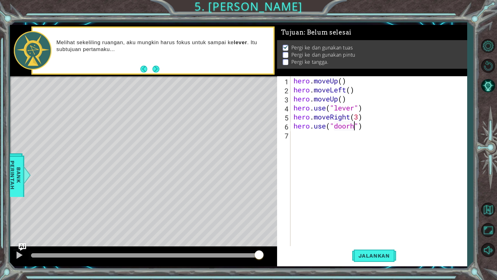
scroll to position [0, 5]
click at [362, 127] on div "hero . moveUp ( ) hero . moveLeft ( ) hero . moveUp ( ) hero . use ( "lever" ) …" at bounding box center [381, 170] width 176 height 189
type textarea "hero.use("door""
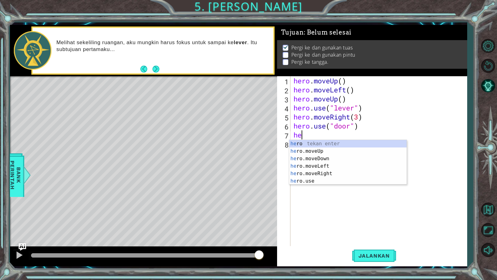
type textarea "hero.use("door")her"
click at [320, 150] on div "her o tekan enter her o.moveUp tekan enter her o.moveDown tekan enter her o.mov…" at bounding box center [348, 170] width 118 height 60
click at [320, 150] on div "hero . moveUp ( ) hero . moveLeft ( ) hero . moveUp ( ) hero . use ( "lever" ) …" at bounding box center [381, 170] width 176 height 189
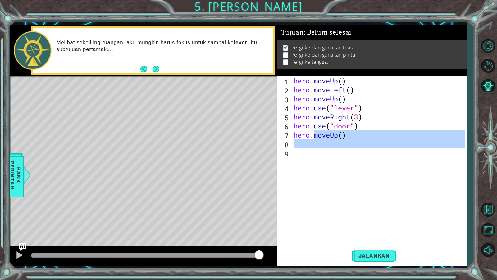
click at [299, 145] on div "hero . moveUp ( ) hero . moveLeft ( ) hero . moveUp ( ) hero . use ( "lever" ) …" at bounding box center [379, 161] width 173 height 171
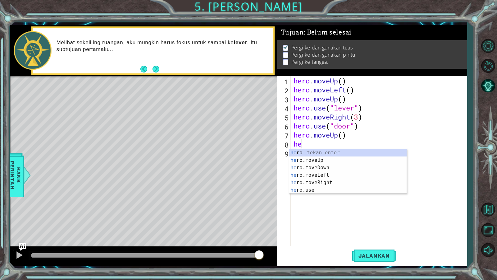
type textarea "her"
click at [319, 178] on div "her o tekan enter her o.moveUp tekan enter her o.moveDown tekan enter her o.mov…" at bounding box center [348, 179] width 118 height 60
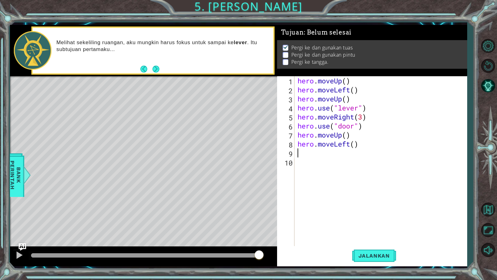
scroll to position [0, 0]
click at [353, 145] on div "hero . moveUp ( ) hero . moveLeft ( ) hero . moveUp ( ) hero . use ( "lever" ) …" at bounding box center [383, 170] width 172 height 189
click at [359, 240] on button "Jalankan" at bounding box center [375, 255] width 44 height 19
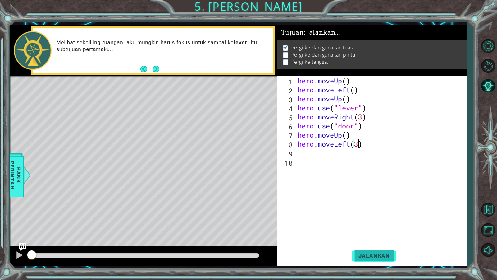
scroll to position [0, 0]
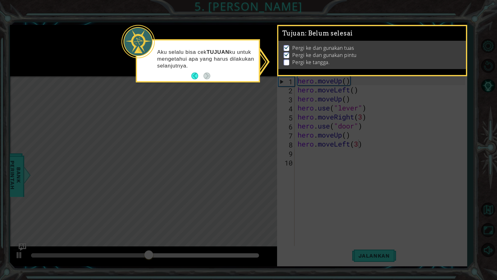
click at [358, 136] on icon at bounding box center [248, 140] width 497 height 280
click at [304, 161] on icon at bounding box center [248, 140] width 497 height 280
click at [290, 124] on icon at bounding box center [248, 140] width 497 height 280
click at [193, 76] on button "Back" at bounding box center [198, 75] width 12 height 7
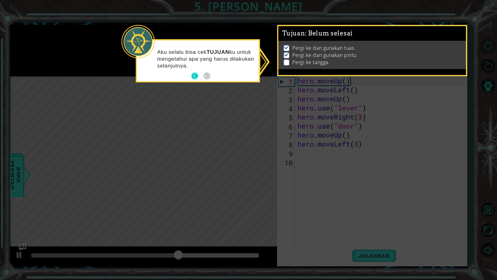
scroll to position [0, 0]
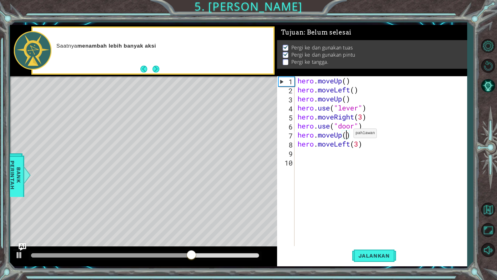
click at [348, 135] on div "hero . moveUp ( ) hero . moveLeft ( ) hero . moveUp ( ) hero . use ( "lever" ) …" at bounding box center [383, 170] width 172 height 189
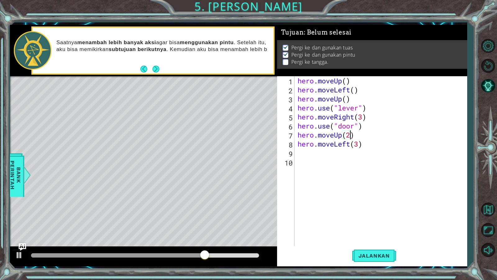
scroll to position [0, 4]
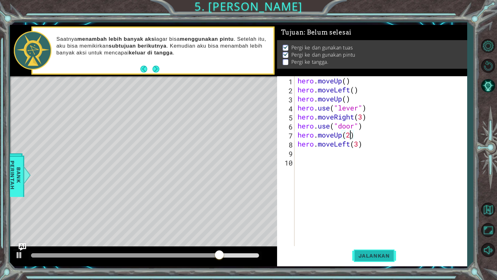
type textarea "hero.moveUp(2)"
click at [387, 240] on button "Jalankan" at bounding box center [375, 255] width 44 height 19
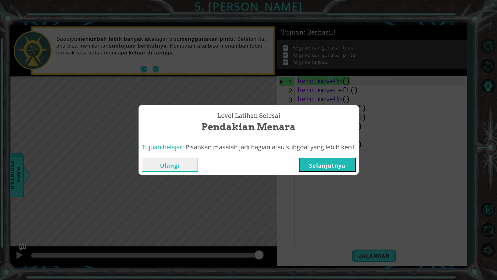
click at [171, 168] on button "Ulangi" at bounding box center [170, 165] width 57 height 14
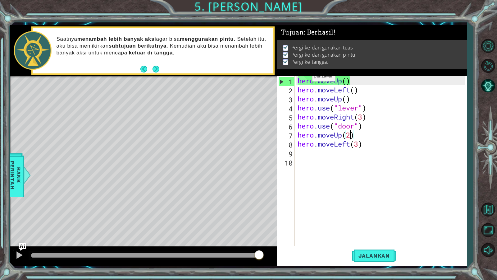
scroll to position [0, 0]
click at [387, 240] on span "Jalankan" at bounding box center [375, 255] width 44 height 6
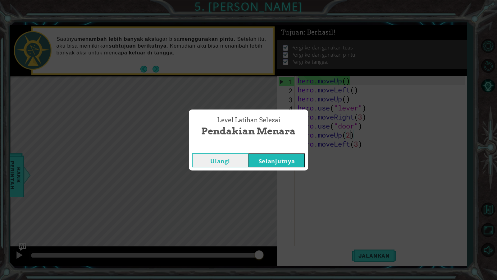
click at [279, 153] on div "Ulangi Selanjutnya" at bounding box center [248, 160] width 119 height 20
click at [280, 159] on button "Selanjutnya" at bounding box center [277, 160] width 57 height 14
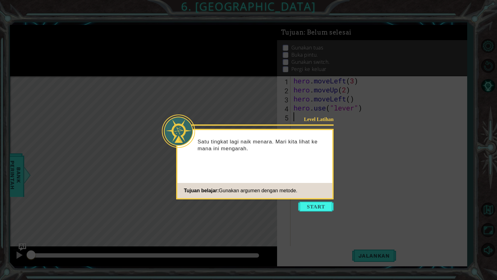
click at [320, 207] on button "Start" at bounding box center [315, 206] width 35 height 10
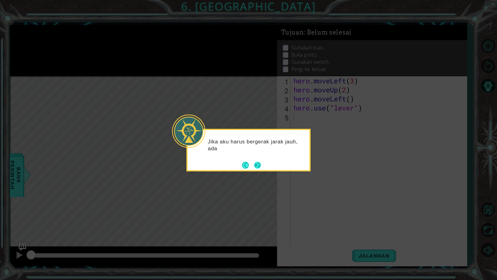
click at [261, 168] on button "Next" at bounding box center [257, 165] width 7 height 7
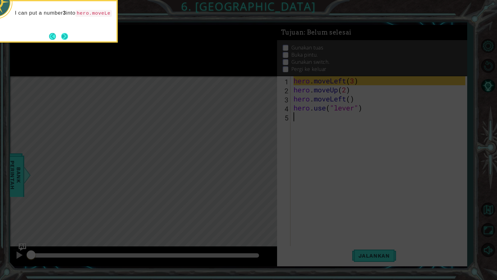
click at [62, 34] on button "Next" at bounding box center [64, 36] width 7 height 7
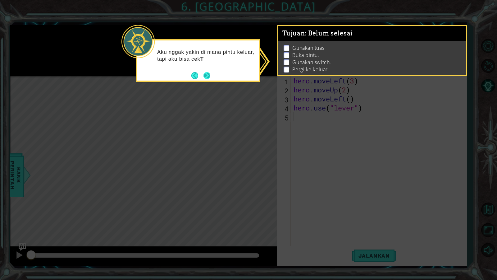
click at [208, 73] on button "Next" at bounding box center [207, 75] width 7 height 7
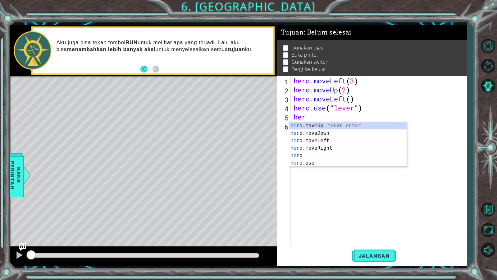
scroll to position [0, 1]
click at [317, 138] on div "her o.moveUp tekan enter her o.moveDown tekan enter her o.moveLeft tekan enter …" at bounding box center [348, 152] width 118 height 60
type textarea "hero.moveLeft(1)"
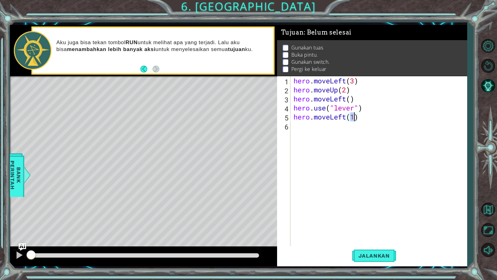
click at [293, 126] on div "hero . moveLeft ( 3 ) hero . moveUp ( 2 ) hero . moveLeft ( ) hero . use ( "lev…" at bounding box center [381, 170] width 176 height 189
type textarea "hero.moveUp(2)"
click at [298, 139] on div "hero . moveLeft ( 3 ) hero . moveUp ( 2 ) hero . moveLeft ( ) hero . use ( "lev…" at bounding box center [381, 170] width 176 height 189
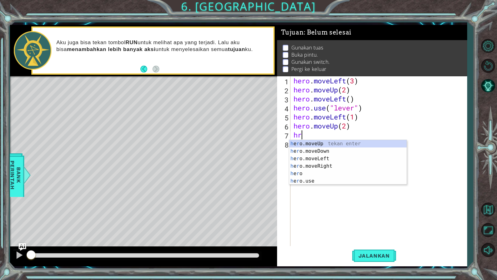
scroll to position [0, 0]
click at [322, 165] on div "h e r o.moveUp tekan enter h e r o.moveDown tekan enter h e r o.moveLeft tekan …" at bounding box center [348, 170] width 118 height 60
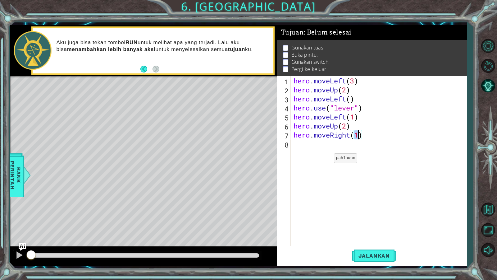
type textarea "hero.moveRight(2)"
click at [298, 146] on div "hero . moveLeft ( 3 ) hero . moveUp ( 2 ) hero . moveLeft ( ) hero . use ( "lev…" at bounding box center [381, 170] width 176 height 189
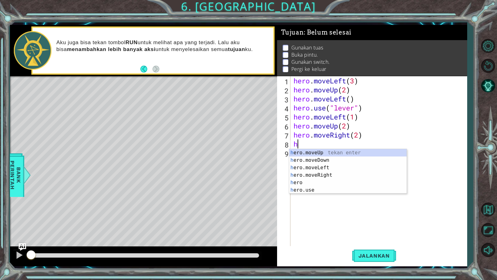
scroll to position [0, 0]
click at [308, 187] on div "he ro.moveUp tekan enter he ro.moveDown tekan enter he ro.moveLeft tekan enter …" at bounding box center [348, 179] width 118 height 60
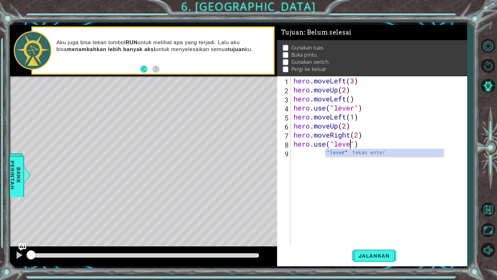
type textarea "hero.use("lever")"
click at [297, 155] on div "hero . moveLeft ( 3 ) hero . moveUp ( 2 ) hero . moveLeft ( ) hero . use ( "lev…" at bounding box center [381, 170] width 176 height 189
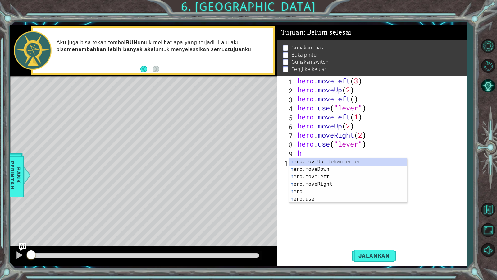
scroll to position [0, 0]
click at [299, 181] on div "he ro.moveUp tekan enter he ro.moveDown tekan enter he ro.moveLeft tekan enter …" at bounding box center [352, 188] width 118 height 60
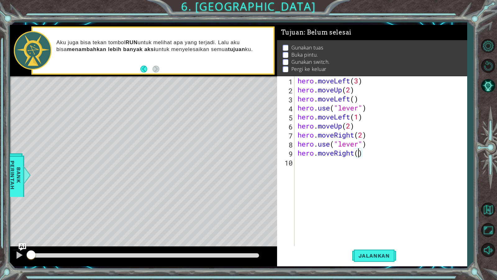
scroll to position [0, 5]
click at [366, 240] on span "Jalankan" at bounding box center [375, 255] width 44 height 6
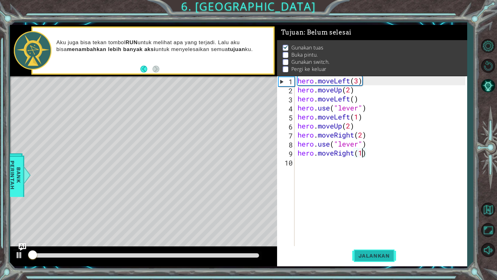
scroll to position [4, 0]
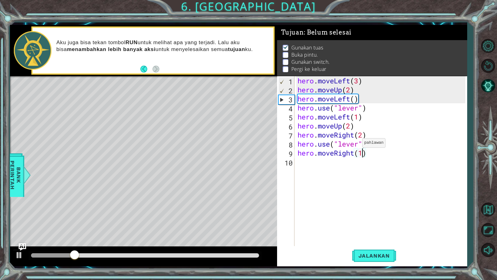
click at [357, 144] on div "hero . moveLeft ( 3 ) hero . moveUp ( 2 ) hero . moveLeft ( ) hero . use ( "lev…" at bounding box center [383, 170] width 172 height 189
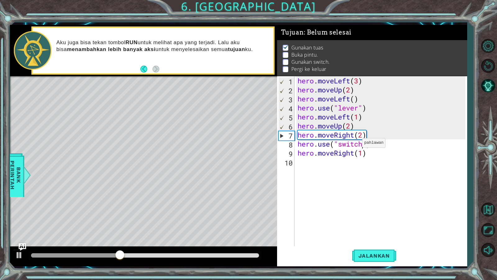
scroll to position [0, 5]
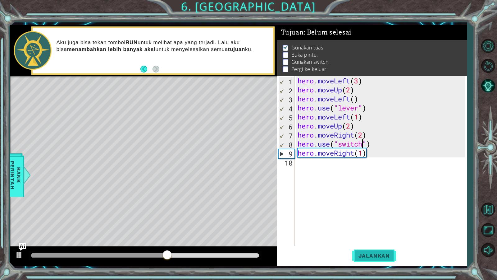
click at [366, 240] on span "Jalankan" at bounding box center [375, 255] width 44 height 6
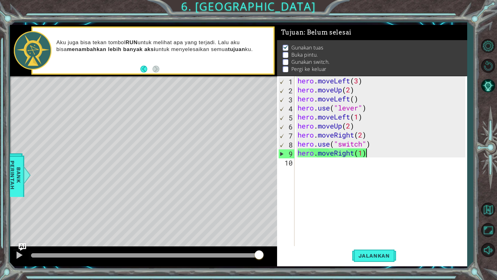
click at [368, 157] on div "hero . moveLeft ( 3 ) hero . moveUp ( 2 ) hero . moveLeft ( ) hero . use ( "lev…" at bounding box center [383, 170] width 172 height 189
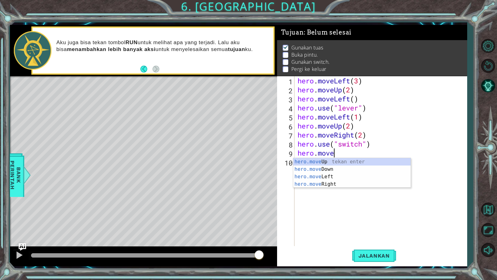
scroll to position [0, 0]
type textarea "h"
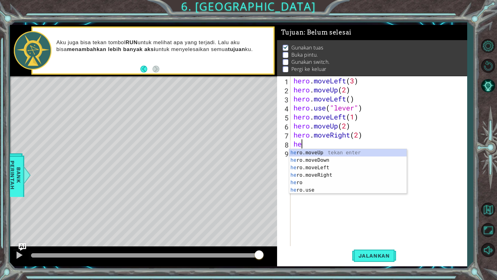
type textarea "h"
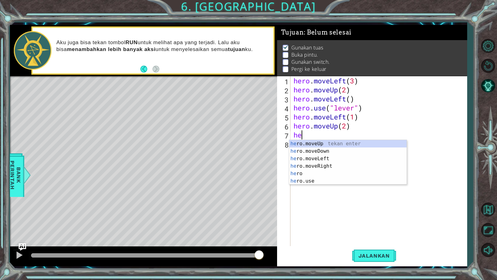
type textarea "h"
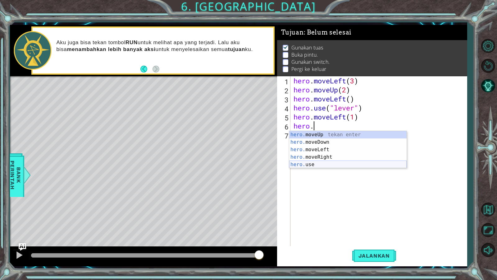
click at [316, 162] on div "hero. moveUp tekan enter hero. moveDown tekan enter hero. moveLeft tekan enter …" at bounding box center [348, 157] width 118 height 52
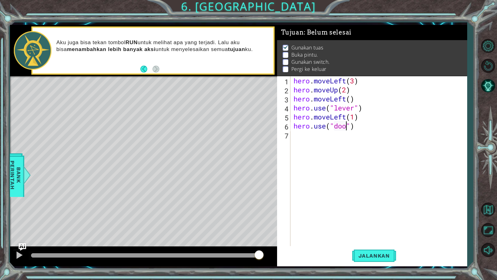
type textarea "hero.use("door")"
click at [295, 140] on div "hero . moveLeft ( 3 ) hero . moveUp ( 2 ) hero . moveLeft ( ) hero . use ( "lev…" at bounding box center [381, 170] width 176 height 189
type textarea "hero.moveUp(2)"
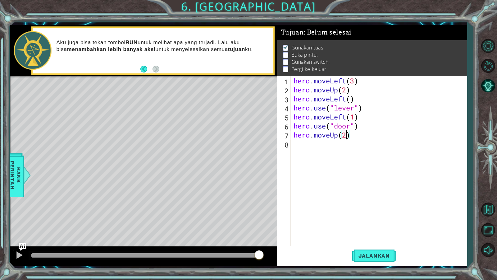
scroll to position [0, 4]
click at [296, 145] on div "hero . moveLeft ( 3 ) hero . moveUp ( 2 ) hero . moveLeft ( ) hero . use ( "lev…" at bounding box center [381, 170] width 176 height 189
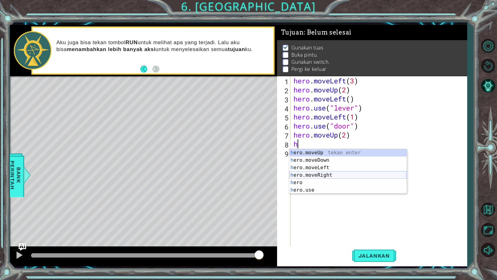
click at [326, 172] on div "h ero.moveUp tekan enter h ero.moveDown tekan enter h ero.moveLeft tekan enter …" at bounding box center [348, 179] width 118 height 60
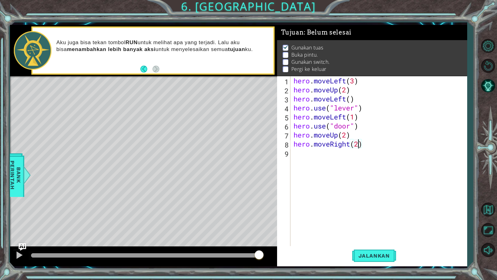
scroll to position [0, 5]
click at [291, 154] on div "hero.moveRight(2) 1 2 3 4 5 6 7 8 9 hero . moveLeft ( 3 ) hero . moveUp ( 2 ) h…" at bounding box center [371, 161] width 188 height 171
type textarea "hero.moveRight(2)"
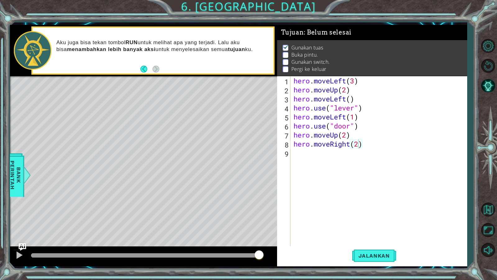
click at [291, 153] on div "hero.moveRight(2) 1 2 3 4 5 6 7 8 9 hero . moveLeft ( 3 ) hero . moveUp ( 2 ) h…" at bounding box center [371, 161] width 188 height 171
click at [293, 151] on div "hero . moveLeft ( 3 ) hero . moveUp ( 2 ) hero . moveLeft ( ) hero . use ( "lev…" at bounding box center [381, 170] width 176 height 189
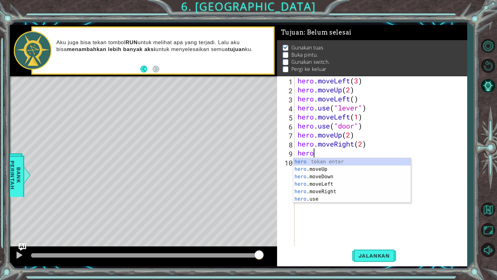
scroll to position [0, 1]
click at [331, 199] on div "hero tekan enter hero .moveUp tekan enter hero .moveDown tekan enter hero .move…" at bounding box center [352, 188] width 118 height 60
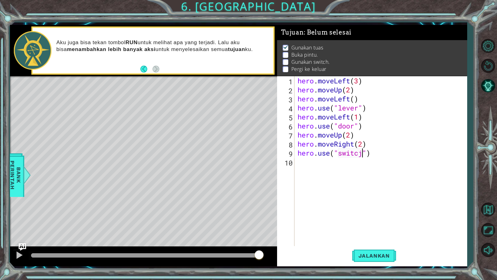
scroll to position [0, 5]
type textarea "hero.use("switch")"
click at [301, 166] on div "hero . moveLeft ( 3 ) hero . moveUp ( 2 ) hero . moveLeft ( ) hero . use ( "lev…" at bounding box center [383, 170] width 172 height 189
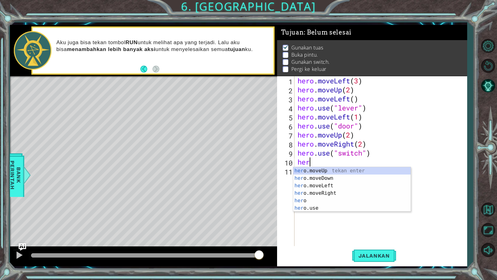
scroll to position [0, 1]
click at [313, 191] on div "her o.moveUp tekan enter her o.moveDown tekan enter her o.moveLeft tekan enter …" at bounding box center [352, 197] width 118 height 60
type textarea "hero.moveRight(1)"
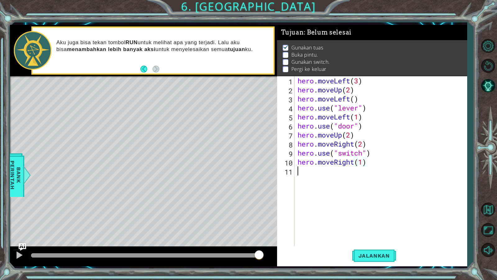
click at [302, 174] on div "hero . moveLeft ( 3 ) hero . moveUp ( 2 ) hero . moveLeft ( ) hero . use ( "lev…" at bounding box center [383, 170] width 172 height 189
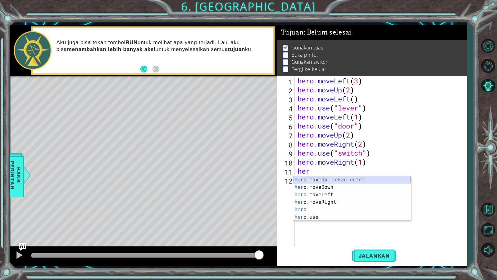
click at [323, 180] on div "her o.moveUp tekan enter her o.moveDown tekan enter her o.moveLeft tekan enter …" at bounding box center [352, 206] width 118 height 60
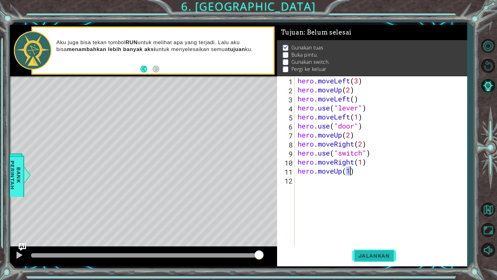
type textarea "hero.moveUp(1)"
click at [377, 240] on span "Jalankan" at bounding box center [375, 255] width 44 height 6
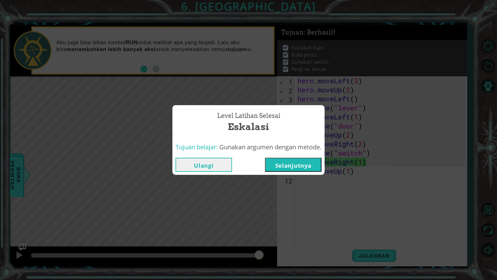
click at [274, 159] on button "Selanjutnya" at bounding box center [293, 165] width 57 height 14
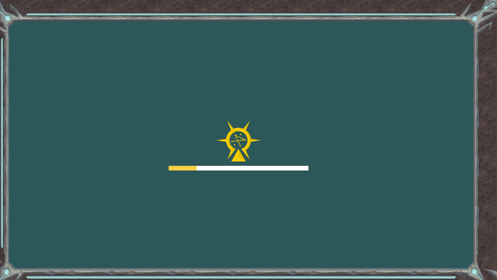
click at [274, 159] on div at bounding box center [239, 146] width 140 height 50
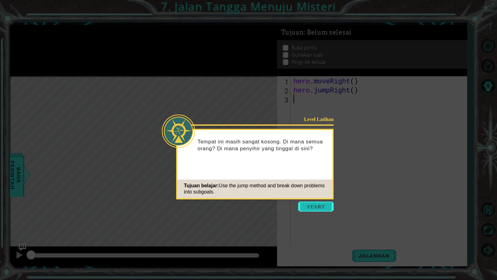
click at [326, 203] on button "Start" at bounding box center [315, 206] width 35 height 10
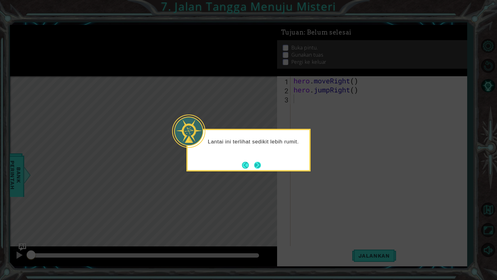
click at [257, 164] on button "Next" at bounding box center [257, 165] width 7 height 7
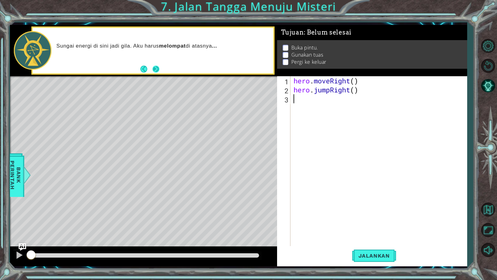
click at [159, 70] on button "Next" at bounding box center [156, 69] width 7 height 7
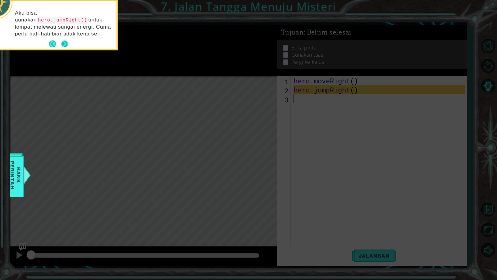
click at [66, 40] on button "Next" at bounding box center [64, 43] width 7 height 7
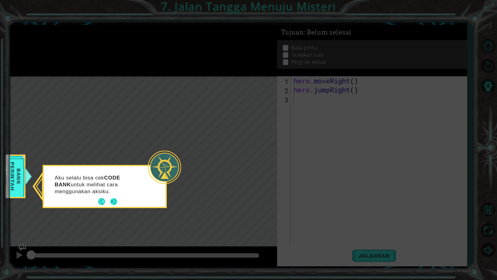
click at [114, 198] on button "Next" at bounding box center [113, 201] width 7 height 7
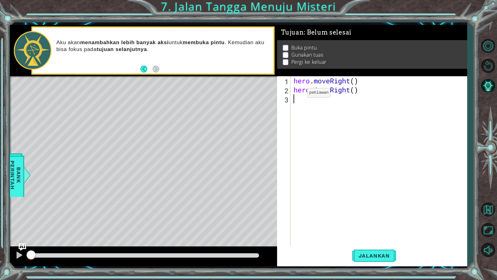
click at [298, 94] on div "hero . moveRight ( ) hero . jumpRight ( )" at bounding box center [381, 170] width 176 height 189
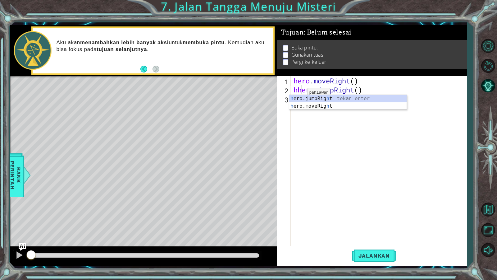
scroll to position [0, 1]
type textarea "hero.jumpRight()"
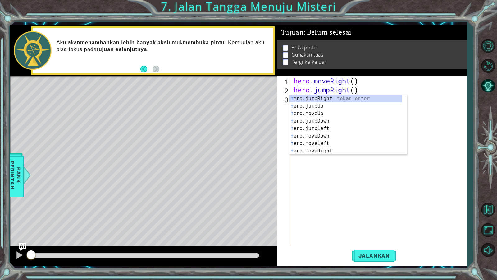
click at [453, 176] on div "hero . moveRight ( ) hero . jumpRight ( )" at bounding box center [381, 170] width 176 height 189
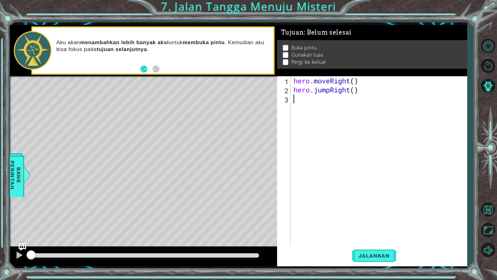
click at [293, 102] on div "hero . moveRight ( ) hero . jumpRight ( )" at bounding box center [381, 170] width 176 height 189
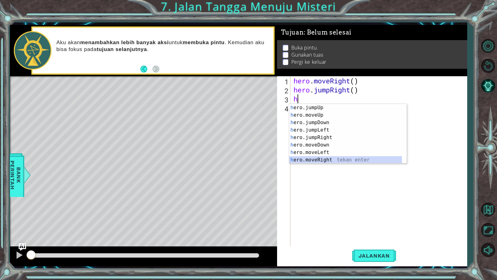
click at [350, 159] on div "h ero.jumpUp tekan enter h ero.moveUp tekan enter h ero.jumpDown tekan enter h …" at bounding box center [345, 141] width 113 height 75
type textarea "hero.moveRight(1)"
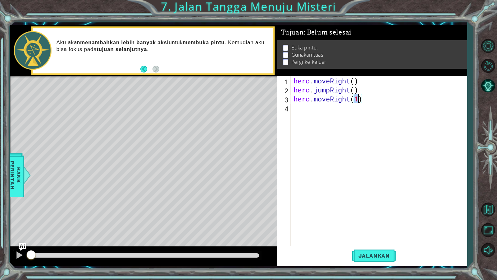
click at [295, 110] on div "hero . moveRight ( ) hero . jumpRight ( ) hero . moveRight ( 1 )" at bounding box center [381, 170] width 176 height 189
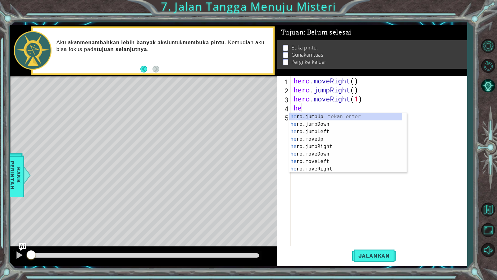
scroll to position [0, 0]
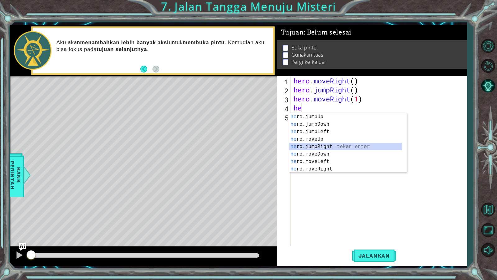
drag, startPoint x: 404, startPoint y: 150, endPoint x: 406, endPoint y: 159, distance: 9.1
click at [406, 159] on div at bounding box center [404, 142] width 6 height 59
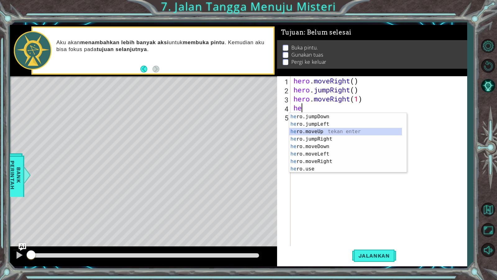
click at [334, 131] on div "he ro.jumpDown tekan enter he ro.jumpLeft tekan enter he ro.moveUp tekan enter …" at bounding box center [345, 150] width 113 height 75
type textarea "hero.moveUp(1)"
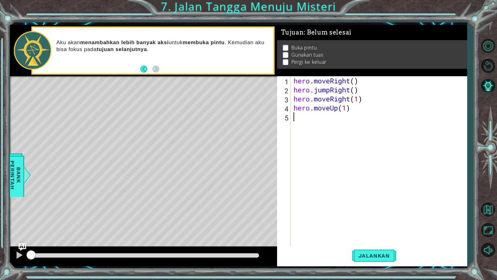
click at [290, 118] on div "5" at bounding box center [285, 117] width 12 height 9
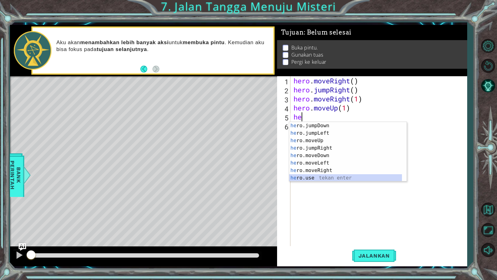
click at [363, 178] on div "he ro.jumpDown tekan enter he ro.jumpLeft tekan enter he ro.moveUp tekan enter …" at bounding box center [345, 159] width 113 height 75
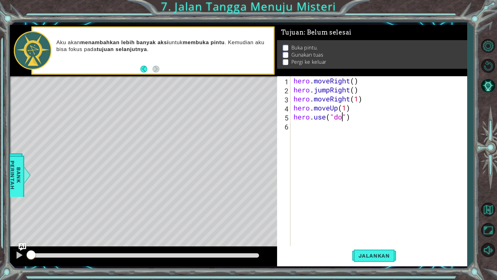
scroll to position [0, 4]
type textarea "hero.use("door")"
click at [295, 127] on div "hero . moveRight ( ) hero . jumpRight ( ) hero . moveRight ( 1 ) hero . moveUp …" at bounding box center [381, 170] width 176 height 189
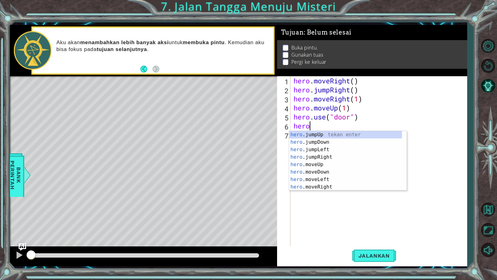
scroll to position [0, 1]
click at [350, 165] on div "hero .jumpUp tekan enter hero .jumpDown tekan enter hero .jumpLeft tekan enter …" at bounding box center [345, 168] width 113 height 75
type textarea "hero.moveUp(1)"
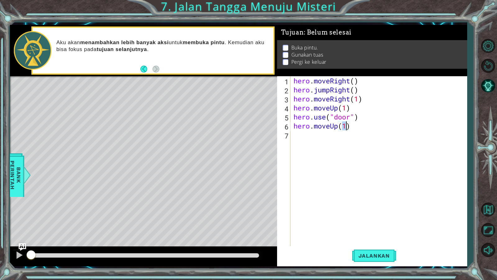
click at [303, 134] on div "hero . moveRight ( ) hero . jumpRight ( ) hero . moveRight ( 1 ) hero . moveUp …" at bounding box center [381, 170] width 176 height 189
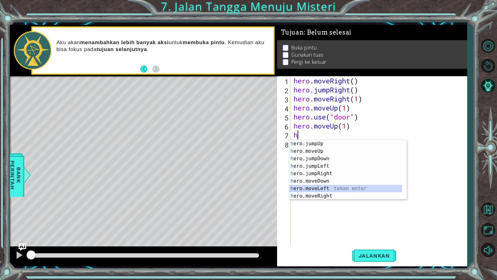
click at [330, 186] on div "h ero.jumpUp tekan enter h ero.moveUp tekan enter h ero.jumpDown tekan enter h …" at bounding box center [345, 177] width 113 height 75
type textarea "hero.moveLeft(1)"
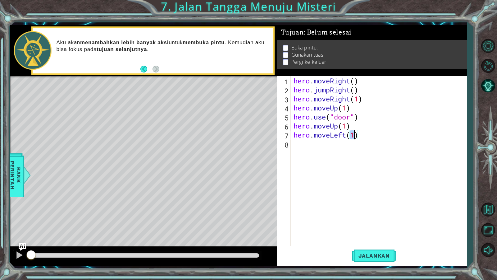
click at [297, 148] on div "hero . moveRight ( ) hero . jumpRight ( ) hero . moveRight ( 1 ) hero . moveUp …" at bounding box center [381, 170] width 176 height 189
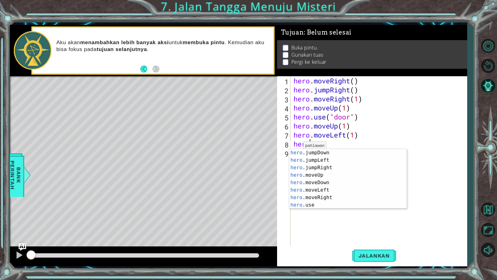
scroll to position [7, 0]
click at [329, 205] on div "hero .jumpDown tekan enter hero .jumpLeft tekan enter hero .jumpRight tekan ent…" at bounding box center [345, 186] width 113 height 75
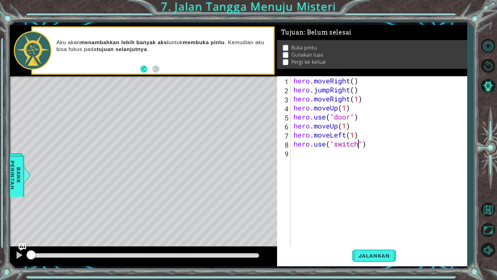
scroll to position [0, 5]
click at [386, 240] on span "Jalankan" at bounding box center [375, 255] width 44 height 6
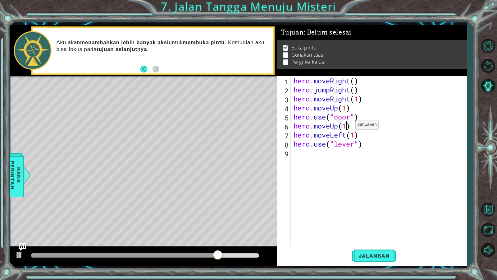
click at [346, 126] on div "hero . moveRight ( ) hero . jumpRight ( ) hero . moveRight ( 1 ) hero . moveUp …" at bounding box center [381, 170] width 176 height 189
click at [372, 240] on span "Jalankan" at bounding box center [375, 255] width 44 height 6
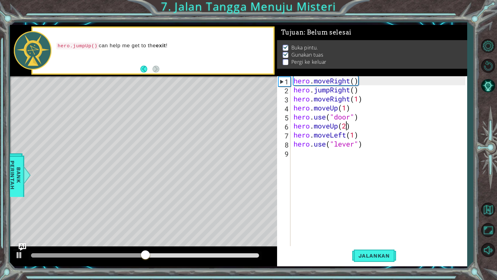
type textarea "hero.moveUp(2h)"
click at [297, 154] on div "hero . moveRight ( ) hero . jumpRight ( ) hero . moveRight ( 1 ) hero . moveUp …" at bounding box center [381, 170] width 176 height 189
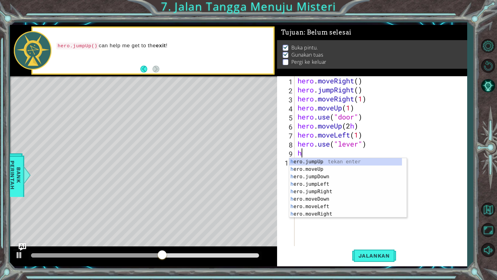
scroll to position [0, 0]
type textarea "her"
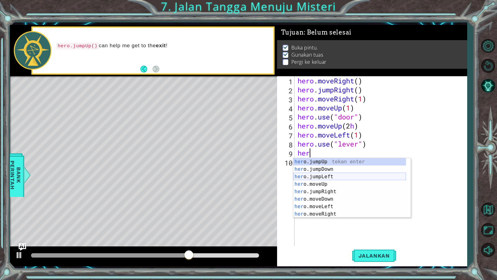
click at [313, 179] on div "her o.jumpUp tekan enter her o.jumpDown tekan enter her o.jumpLeft tekan enter …" at bounding box center [349, 195] width 113 height 75
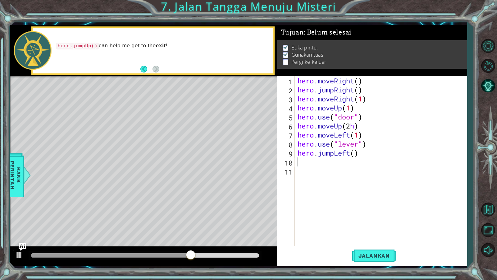
scroll to position [0, 0]
click at [353, 154] on div "hero . moveRight ( ) hero . jumpRight ( ) hero . moveRight ( 1 ) hero . moveUp …" at bounding box center [383, 170] width 172 height 189
type textarea "hero.jumpLeft(2)"
click at [303, 160] on div "hero . moveRight ( ) hero . jumpRight ( ) hero . moveRight ( 1 ) hero . moveUp …" at bounding box center [383, 170] width 172 height 189
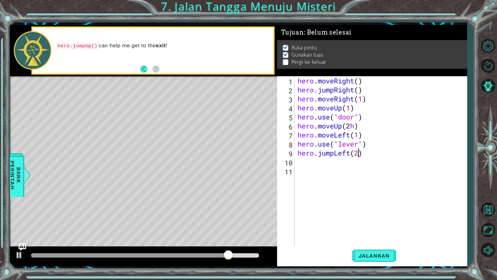
scroll to position [0, 0]
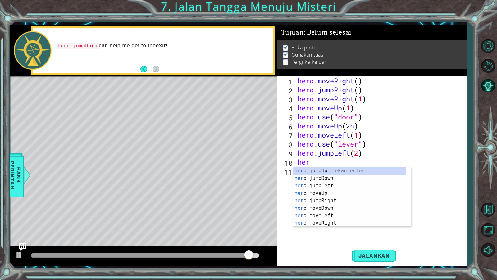
type textarea "hero"
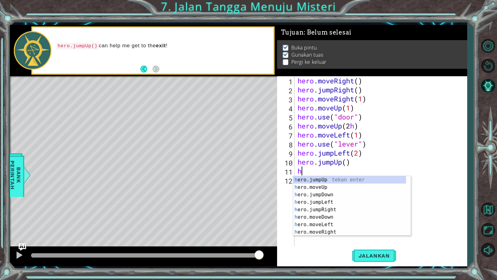
scroll to position [0, 0]
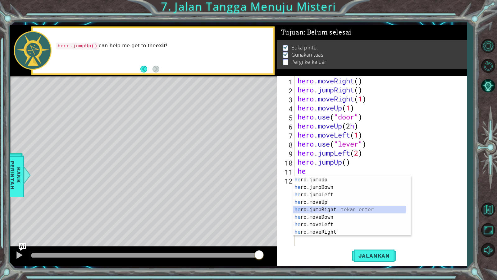
drag, startPoint x: 409, startPoint y: 207, endPoint x: 409, endPoint y: 195, distance: 12.1
click at [409, 195] on div at bounding box center [408, 205] width 6 height 59
click at [391, 230] on div "he ro.jumpUp tekan enter he ro.jumpDown tekan enter he ro.jumpLeft tekan enter …" at bounding box center [349, 213] width 113 height 75
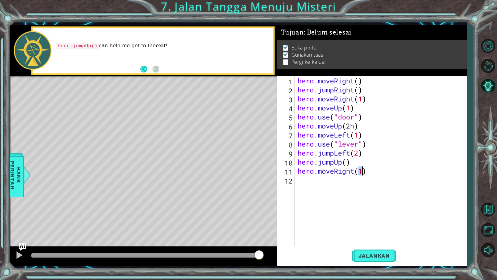
scroll to position [0, 5]
click at [383, 240] on button "Jalankan" at bounding box center [375, 255] width 44 height 19
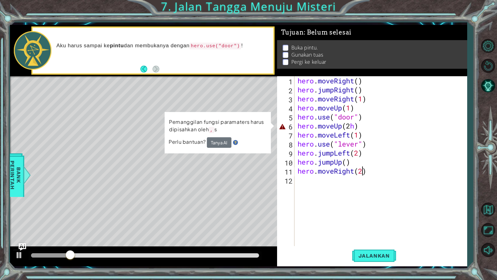
click at [354, 126] on div "hero . moveRight ( ) hero . jumpRight ( ) hero . moveRight ( 1 ) hero . moveUp …" at bounding box center [383, 170] width 172 height 189
type textarea "hero.moveUp(2)"
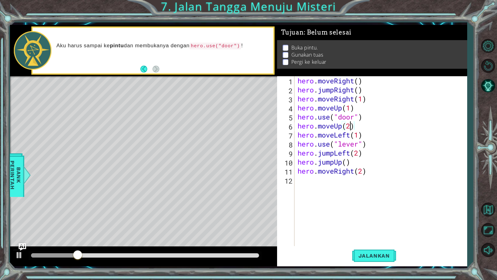
scroll to position [0, 4]
click at [376, 240] on span "Jalankan" at bounding box center [375, 255] width 44 height 6
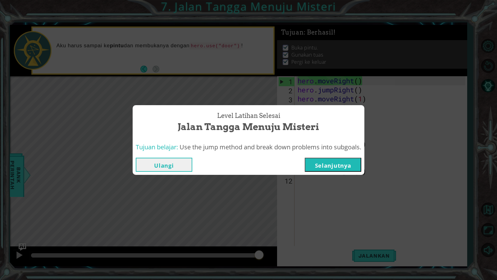
click at [329, 164] on button "Selanjutnya" at bounding box center [333, 165] width 57 height 14
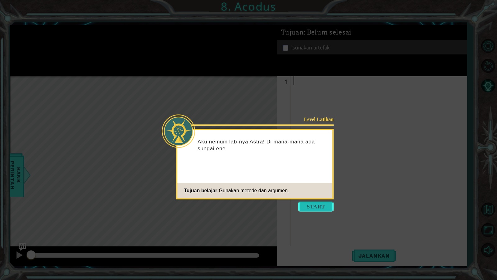
click at [307, 206] on button "Start" at bounding box center [315, 206] width 35 height 10
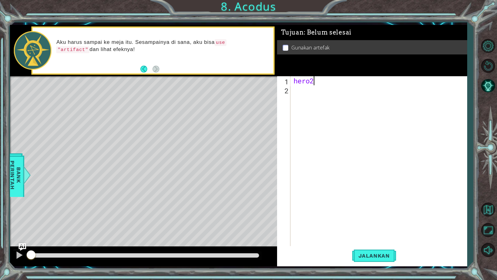
scroll to position [0, 1]
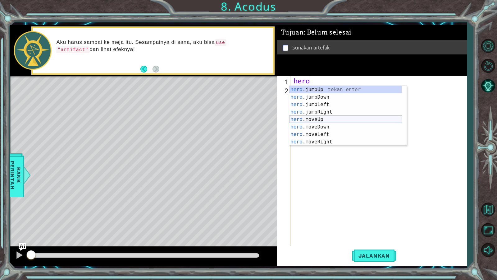
click at [327, 117] on div "hero .jumpUp tekan enter hero .jumpDown tekan enter hero .jumpLeft tekan enter …" at bounding box center [345, 123] width 113 height 75
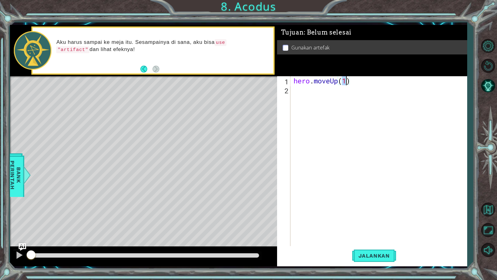
type textarea "hero.moveUp(2)"
click at [297, 91] on div "hero . moveUp ( 2 )" at bounding box center [381, 170] width 176 height 189
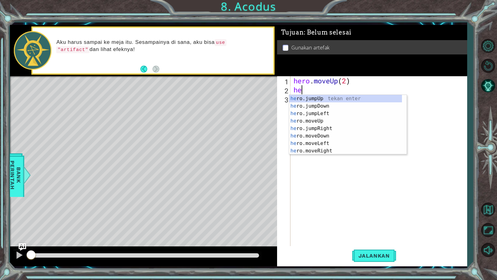
scroll to position [0, 0]
click at [291, 143] on div "he ro.jumpUp tekan enter he ro.jumpDown tekan enter he ro.jumpLeft tekan enter …" at bounding box center [345, 132] width 113 height 75
type textarea "hero.moveLeft(1)"
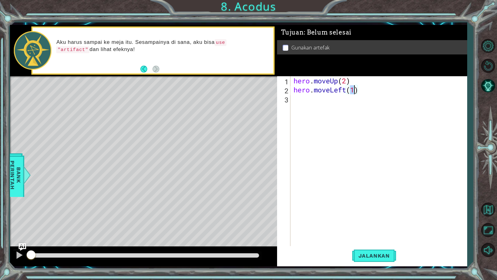
click at [296, 104] on div "hero . moveUp ( 2 ) hero . moveLeft ( 1 )" at bounding box center [381, 170] width 176 height 189
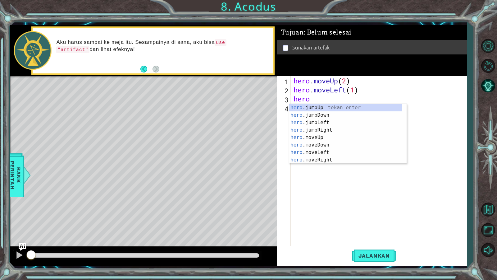
scroll to position [0, 1]
click at [344, 146] on div "hero .jumpUp tekan enter hero .jumpDown tekan enter hero .jumpLeft tekan enter …" at bounding box center [345, 141] width 113 height 75
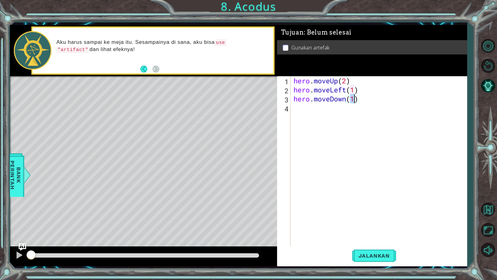
type textarea "hero.moveDown(2)"
click at [298, 113] on div "hero . moveUp ( 2 ) hero . moveLeft ( 1 ) hero . moveDown ( 2 )" at bounding box center [381, 170] width 176 height 189
type textarea "h"
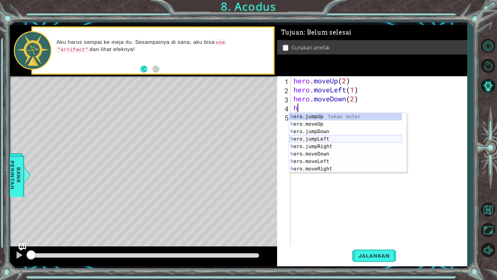
click at [316, 139] on div "h ero.jumpUp tekan enter h ero.moveUp tekan enter h ero.jumpDown tekan enter h …" at bounding box center [345, 150] width 113 height 75
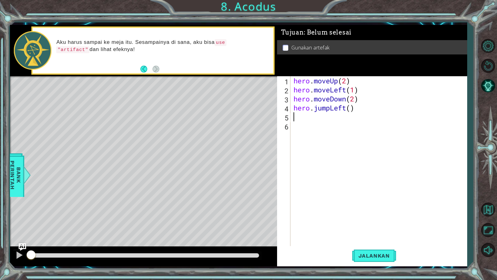
click at [301, 120] on div "hero . moveUp ( 2 ) hero . moveLeft ( 1 ) hero . moveDown ( 2 ) hero . jumpLeft…" at bounding box center [381, 170] width 176 height 189
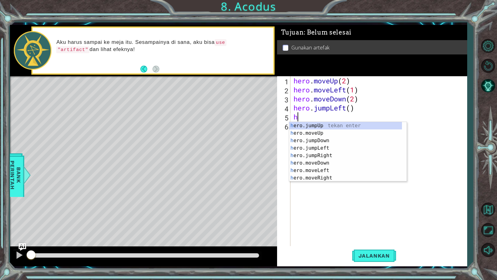
scroll to position [0, 0]
click at [312, 132] on div "h e r o.jumpUp tekan enter h e r o.moveUp tekan enter h e r o.jumpDown tekan en…" at bounding box center [345, 159] width 113 height 75
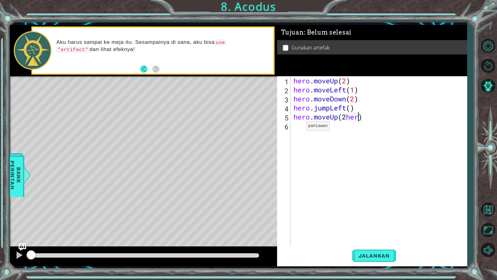
scroll to position [0, 5]
type textarea "hero.moveUp(2)"
click at [298, 125] on div "hero . moveUp ( 2 ) hero . moveLeft ( 1 ) hero . moveDown ( 2 ) hero . jumpLeft…" at bounding box center [381, 170] width 176 height 189
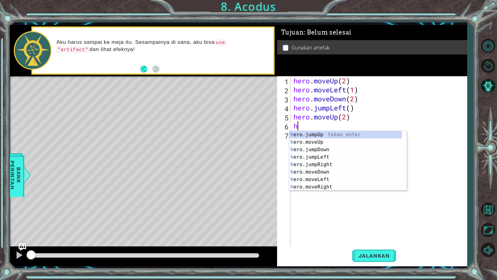
scroll to position [0, 0]
click at [312, 184] on div "he ro.jumpUp tekan enter he ro.jumpDown tekan enter he ro.jumpLeft tekan enter …" at bounding box center [345, 168] width 113 height 75
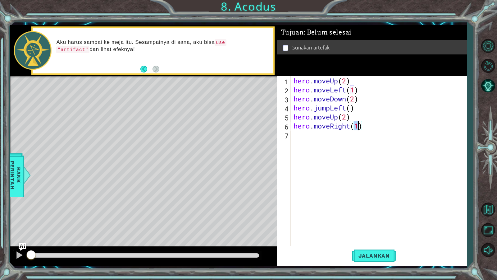
type textarea "hero.moveRight(1)"
click at [292, 140] on div "hero.moveRight(1) 1 2 3 4 5 6 7 hero . moveUp ( 2 ) hero . moveLeft ( 1 ) hero …" at bounding box center [371, 161] width 188 height 171
click at [294, 136] on div "hero . moveUp ( 2 ) hero . moveLeft ( 1 ) hero . moveDown ( 2 ) hero . jumpLeft…" at bounding box center [381, 170] width 176 height 189
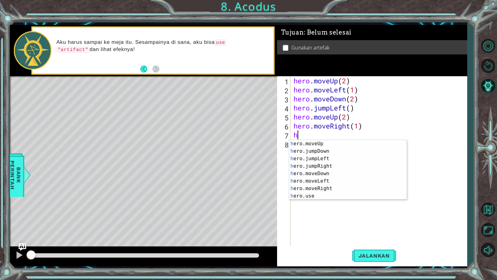
scroll to position [7, 0]
click at [377, 199] on div "h ero.moveUp tekan enter h ero.jumpDown tekan enter h ero.jumpLeft tekan enter …" at bounding box center [345, 177] width 113 height 75
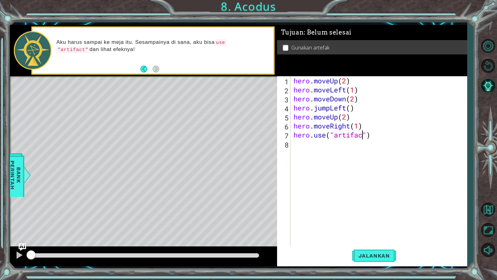
scroll to position [0, 6]
type textarea "hero.use("artifact")"
click at [372, 240] on span "Jalankan" at bounding box center [375, 255] width 44 height 6
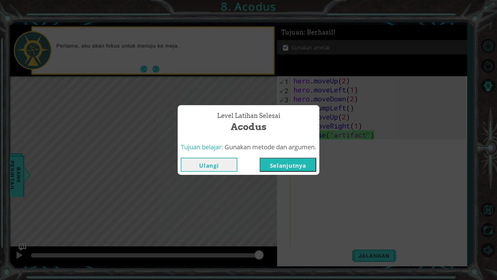
click at [289, 164] on button "Selanjutnya" at bounding box center [288, 165] width 57 height 14
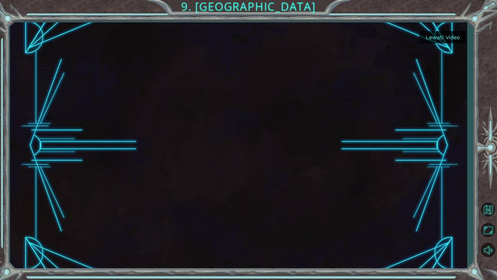
click at [460, 39] on button "Lewati video" at bounding box center [443, 37] width 47 height 12
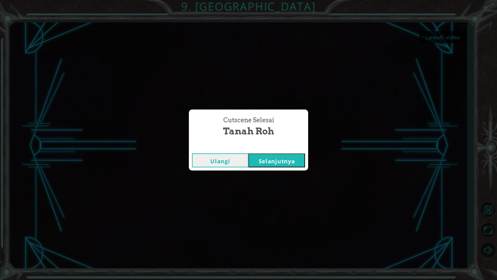
click at [296, 160] on button "Selanjutnya" at bounding box center [277, 160] width 57 height 14
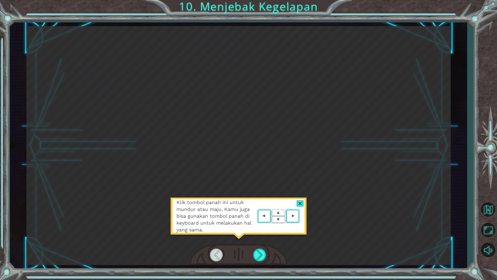
click at [301, 216] on area at bounding box center [301, 216] width 0 height 0
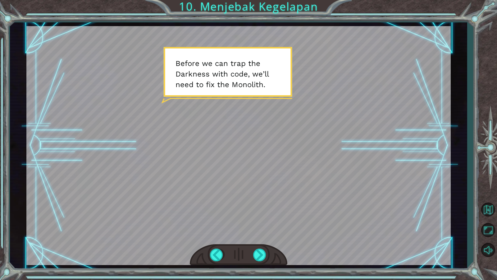
click at [261, 240] on div at bounding box center [239, 254] width 98 height 21
click at [261, 240] on div at bounding box center [260, 254] width 14 height 13
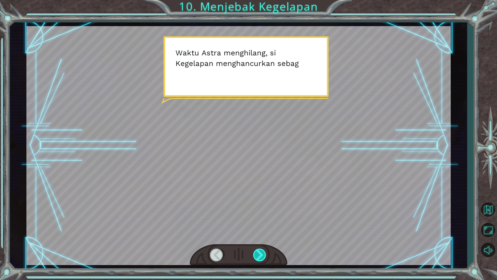
click at [260, 240] on div at bounding box center [260, 254] width 14 height 13
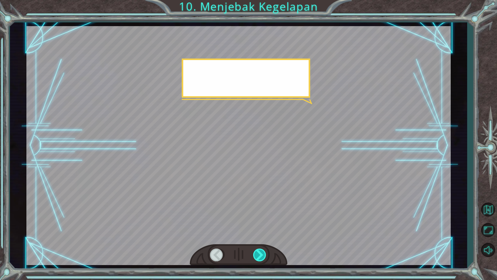
click at [260, 240] on div at bounding box center [260, 254] width 14 height 13
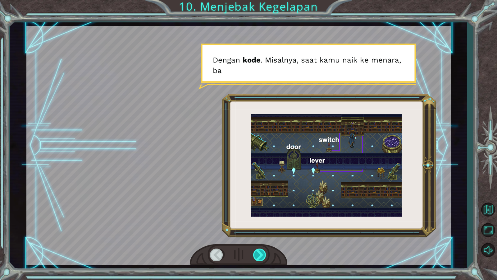
click at [260, 240] on div at bounding box center [260, 254] width 14 height 13
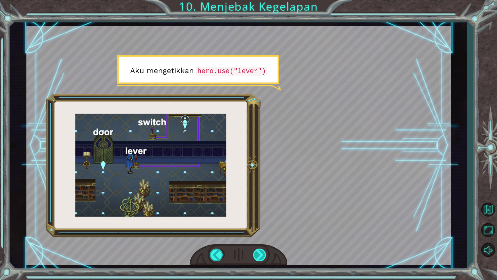
click at [257, 240] on div at bounding box center [260, 254] width 14 height 13
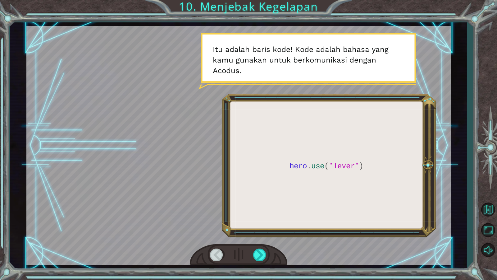
click at [252, 231] on div at bounding box center [238, 145] width 425 height 239
click at [260, 240] on div at bounding box center [260, 254] width 14 height 13
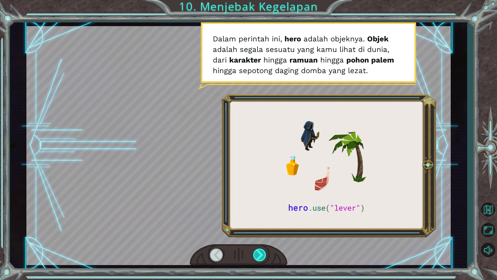
click at [260, 240] on div at bounding box center [260, 254] width 14 height 13
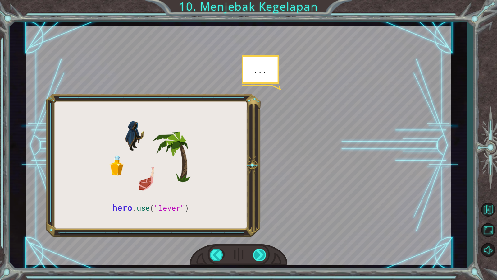
click at [260, 240] on div at bounding box center [260, 254] width 14 height 13
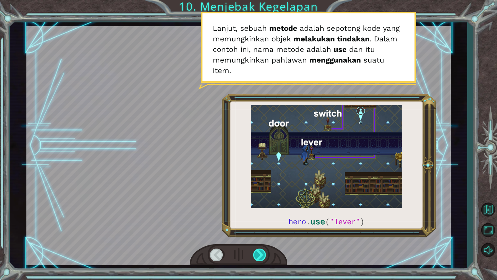
click at [260, 240] on div at bounding box center [260, 254] width 14 height 13
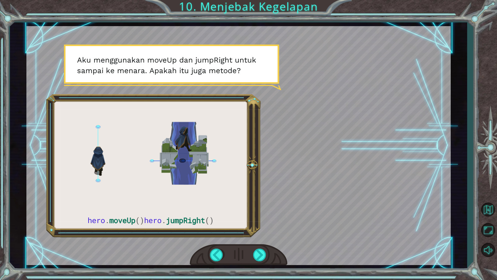
click at [265, 240] on div at bounding box center [239, 254] width 98 height 21
click at [265, 240] on div at bounding box center [260, 254] width 14 height 13
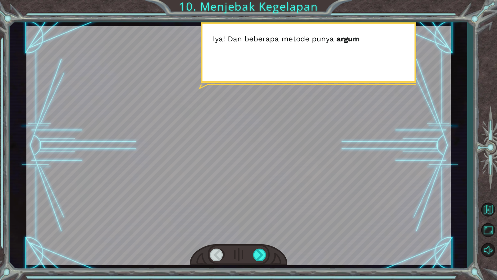
click at [252, 240] on div at bounding box center [239, 254] width 98 height 21
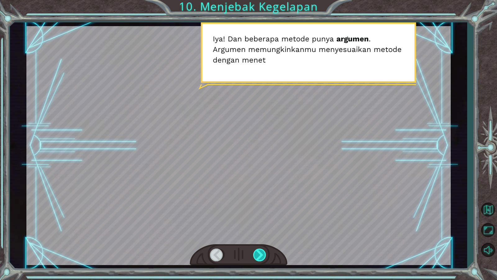
click at [258, 240] on div at bounding box center [260, 254] width 14 height 13
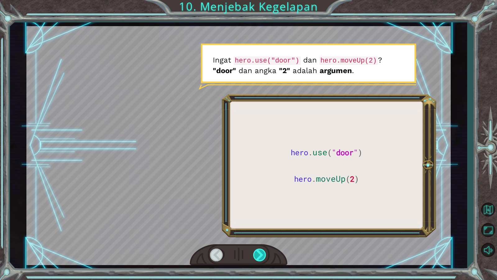
click at [258, 240] on div at bounding box center [260, 254] width 14 height 13
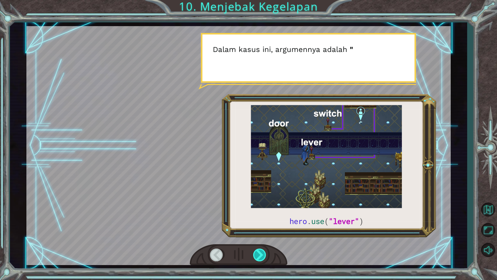
click at [258, 240] on div at bounding box center [260, 254] width 14 height 13
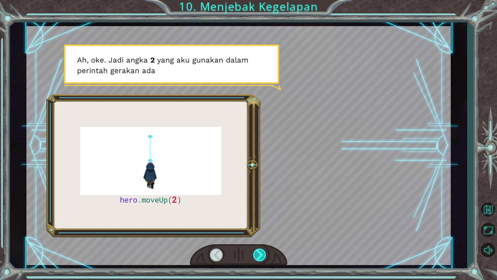
click at [259, 240] on div at bounding box center [260, 254] width 14 height 13
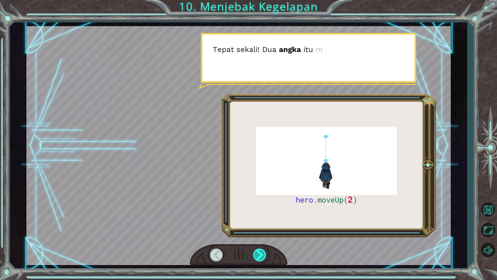
click at [259, 240] on div at bounding box center [260, 254] width 14 height 13
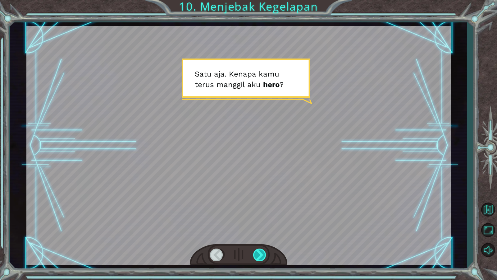
click at [259, 240] on div at bounding box center [260, 254] width 14 height 13
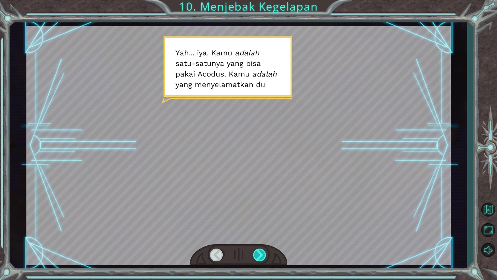
click at [259, 240] on div at bounding box center [260, 254] width 14 height 13
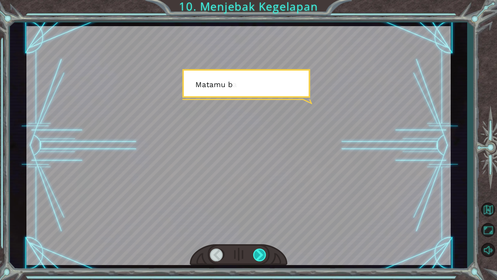
click at [259, 240] on div at bounding box center [260, 254] width 14 height 13
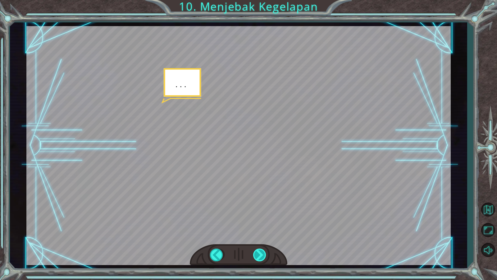
click at [259, 240] on div at bounding box center [260, 254] width 14 height 13
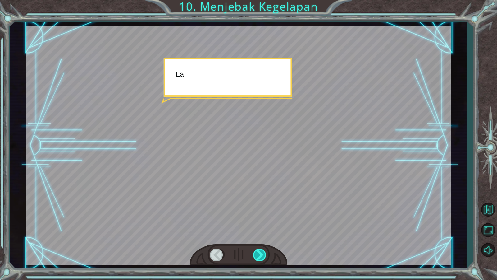
click at [259, 240] on div at bounding box center [260, 254] width 14 height 13
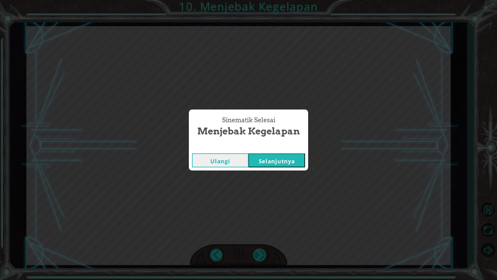
click at [259, 240] on div "Sinematik Selesai Menjebak Kegelapan Ulangi Selanjutnya" at bounding box center [248, 140] width 497 height 280
click at [278, 159] on button "Selanjutnya" at bounding box center [277, 160] width 57 height 14
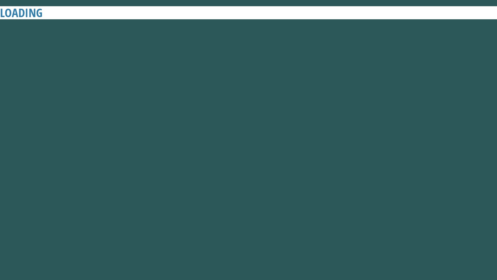
click at [278, 159] on button "Selanjutnya" at bounding box center [277, 160] width 57 height 14
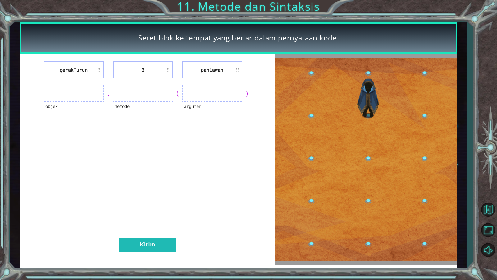
drag, startPoint x: 271, startPoint y: 279, endPoint x: 261, endPoint y: 279, distance: 10.6
click at [267, 240] on div "Seret blok ke tempat yang benar dalam pernyataan kode. gerakTurun 3 pahlawan ob…" at bounding box center [248, 140] width 497 height 280
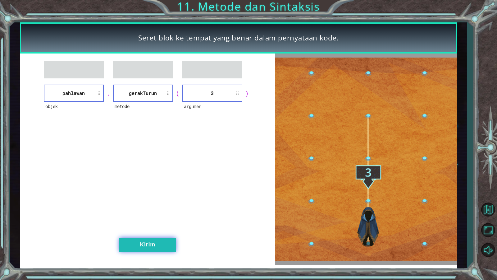
click at [140, 240] on button "Kirim" at bounding box center [147, 245] width 57 height 14
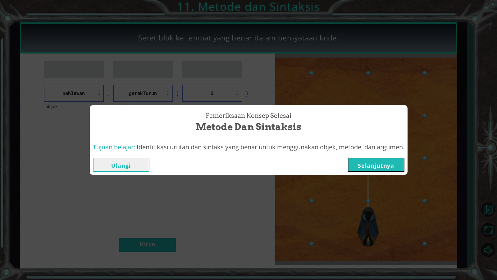
click at [130, 164] on button "Ulangi" at bounding box center [121, 165] width 57 height 14
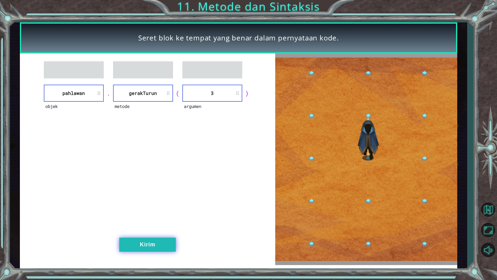
click at [164, 240] on button "Kirim" at bounding box center [147, 245] width 57 height 14
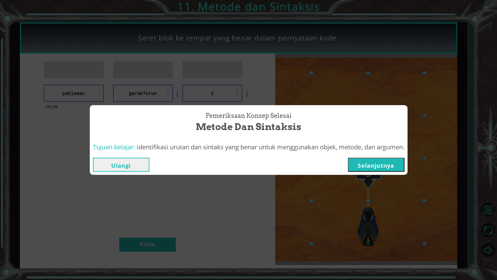
click at [388, 164] on button "Selanjutnya" at bounding box center [376, 165] width 57 height 14
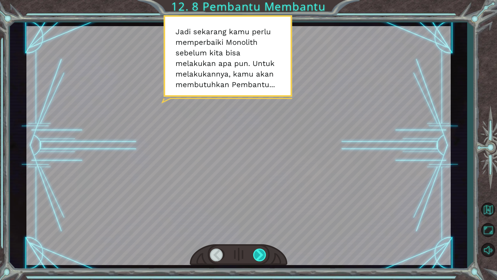
click at [262, 240] on div at bounding box center [260, 254] width 14 height 13
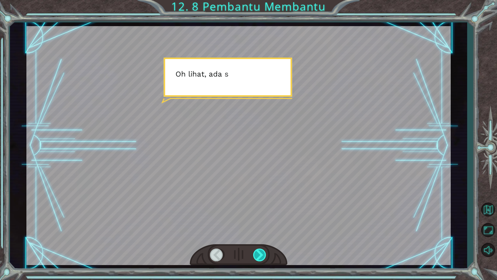
click at [262, 240] on div at bounding box center [260, 254] width 14 height 13
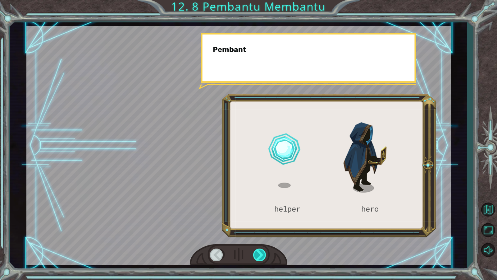
click at [262, 240] on div at bounding box center [260, 254] width 14 height 13
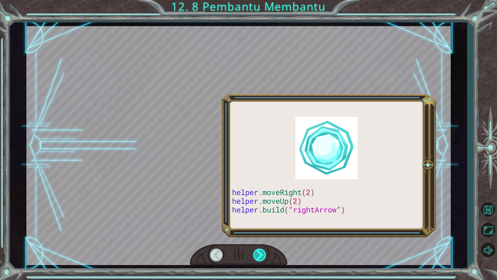
click at [262, 240] on div at bounding box center [260, 254] width 14 height 13
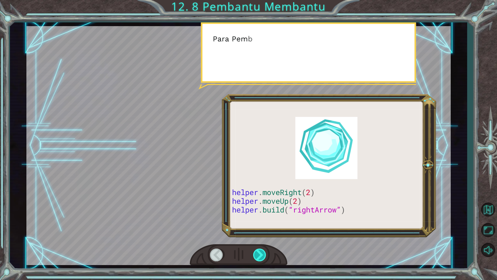
click at [262, 240] on div at bounding box center [260, 254] width 14 height 13
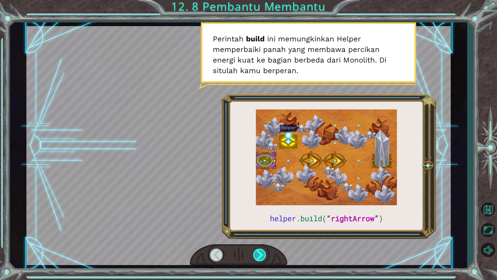
click at [260, 240] on div at bounding box center [260, 254] width 14 height 13
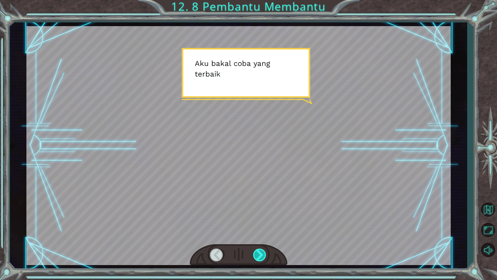
click at [260, 240] on div at bounding box center [260, 254] width 14 height 13
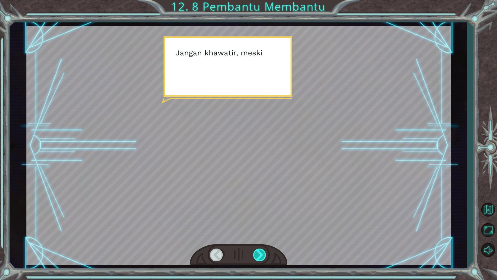
click at [260, 240] on div at bounding box center [260, 254] width 14 height 13
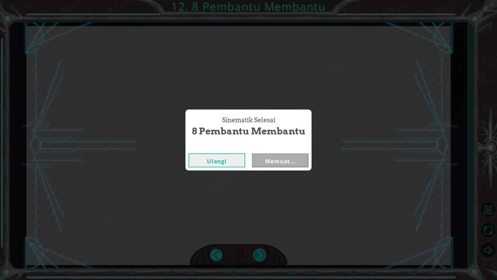
click at [260, 240] on div "Sinematik Selesai 8 Pembantu Membantu Ulangi Memuat..." at bounding box center [248, 140] width 497 height 280
click at [287, 159] on button "Selanjutnya" at bounding box center [280, 160] width 57 height 14
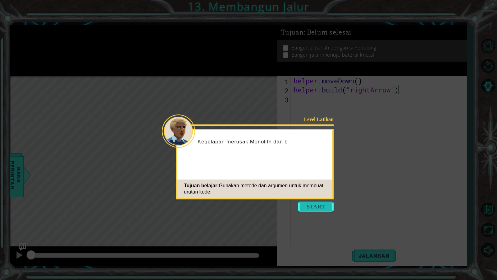
click at [309, 205] on button "Start" at bounding box center [315, 206] width 35 height 10
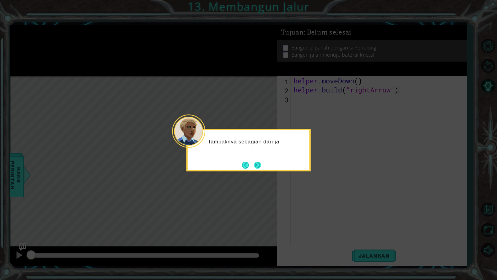
click at [254, 162] on button "Next" at bounding box center [257, 165] width 7 height 7
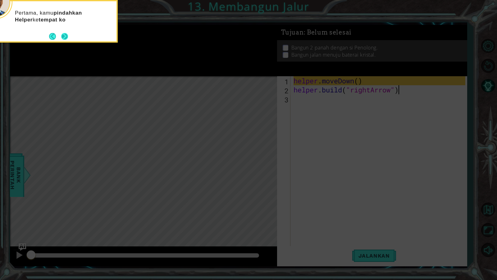
click at [61, 34] on button "Next" at bounding box center [64, 36] width 7 height 7
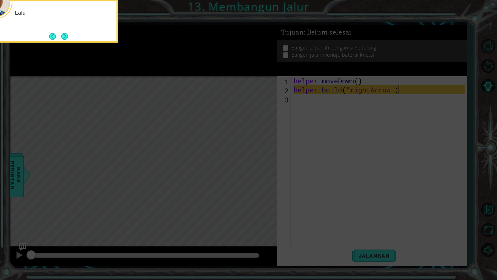
click at [61, 34] on button "Next" at bounding box center [64, 36] width 7 height 7
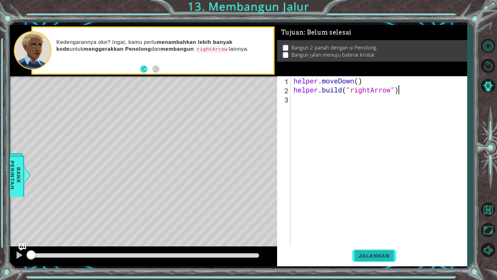
click at [373, 240] on span "Jalankan" at bounding box center [375, 255] width 44 height 6
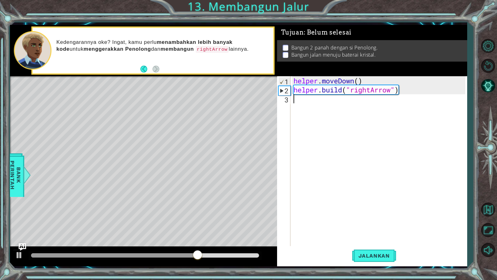
click at [302, 102] on div "helper . moveDown ( ) helper . build ( "rightArrow" )" at bounding box center [381, 170] width 176 height 189
click at [298, 99] on div "helper . moveDown ( ) helper . build ( "rightArrow" )" at bounding box center [381, 170] width 176 height 189
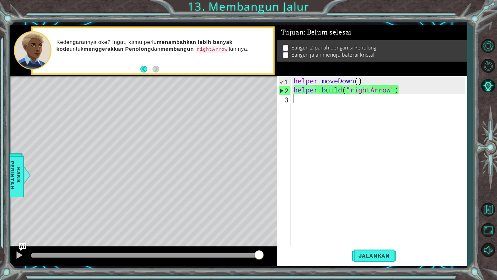
click at [298, 99] on div "helper . moveDown ( ) helper . build ( "rightArrow" )" at bounding box center [381, 170] width 176 height 189
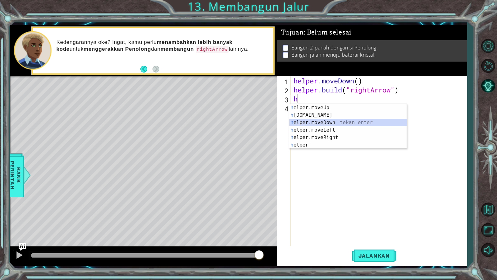
click at [325, 124] on div "h elper.moveUp tekan enter h [DOMAIN_NAME] tekan enter h elper.moveDown tekan e…" at bounding box center [348, 134] width 118 height 60
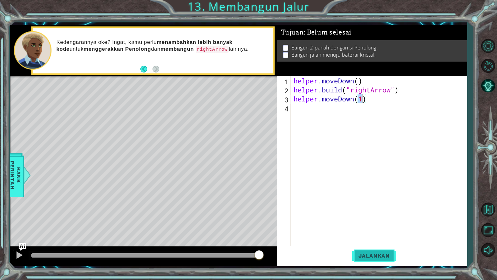
click at [375, 240] on button "Jalankan" at bounding box center [375, 255] width 44 height 19
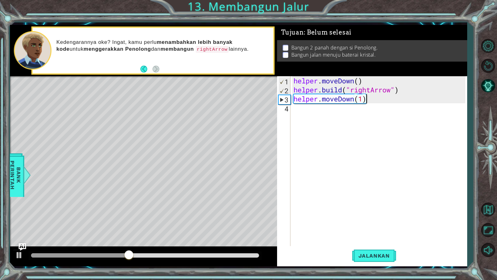
click at [372, 100] on div "helper . moveDown ( ) helper . build ( "rightArrow" ) helper . moveDown ( 1 )" at bounding box center [381, 170] width 176 height 189
click at [372, 100] on div "helper . moveDown ( ) helper . build ( "rightArrow" ) helper . moveDown ( 1 )" at bounding box center [379, 161] width 173 height 171
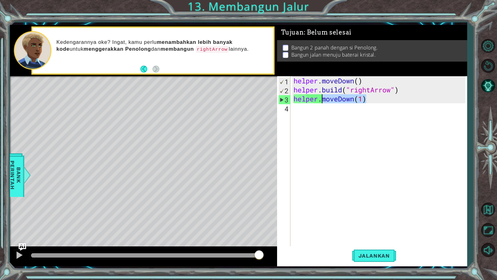
drag, startPoint x: 378, startPoint y: 100, endPoint x: 322, endPoint y: 100, distance: 55.3
click at [322, 100] on div "helper . moveDown ( ) helper . build ( "rightArrow" ) helper . moveDown ( 1 )" at bounding box center [381, 170] width 176 height 189
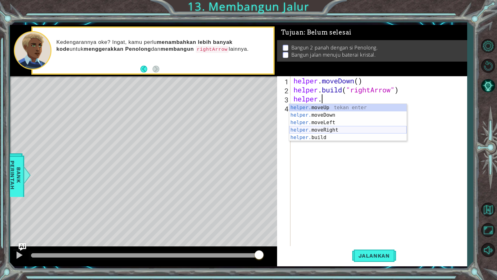
click at [328, 130] on div "helper. moveUp tekan enter helper. moveDown tekan enter helper. moveLeft tekan …" at bounding box center [348, 130] width 118 height 52
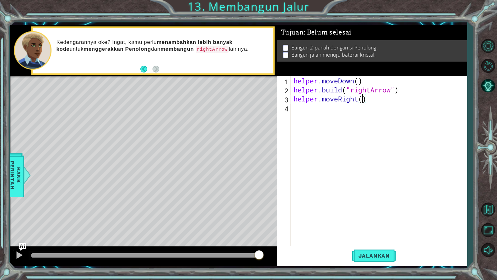
scroll to position [0, 6]
click at [376, 240] on button "Jalankan" at bounding box center [375, 255] width 44 height 19
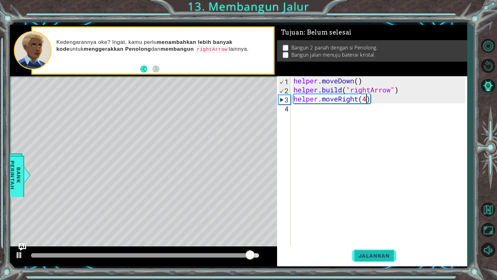
type textarea "helper.moveRight(4)"
click at [367, 240] on span "Jalankan" at bounding box center [375, 255] width 44 height 6
click at [376, 102] on div "helper . moveDown ( ) helper . build ( "rightArrow" ) helper . moveRight ( 4 )" at bounding box center [381, 170] width 176 height 189
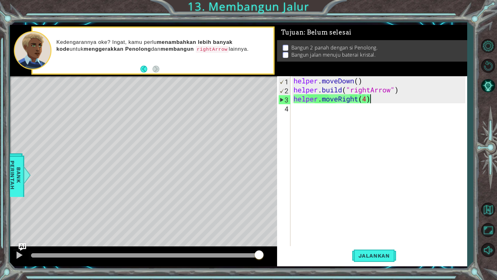
click at [378, 97] on div "helper . moveDown ( ) helper . build ( "rightArrow" ) helper . moveRight ( 4 )" at bounding box center [381, 170] width 176 height 189
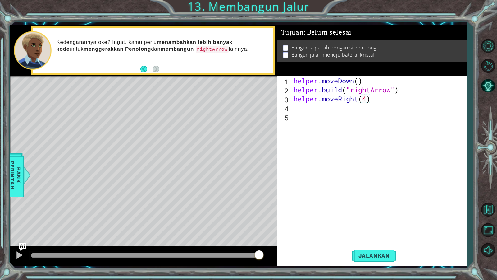
scroll to position [0, 0]
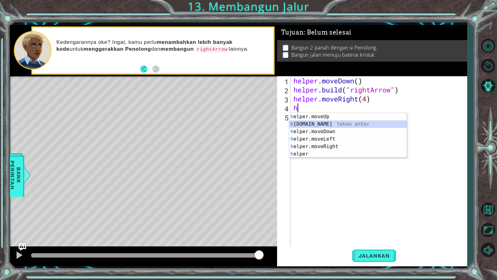
click at [323, 121] on div "h elper.moveUp tekan enter h [DOMAIN_NAME] tekan enter h elper.moveDown tekan e…" at bounding box center [348, 143] width 118 height 60
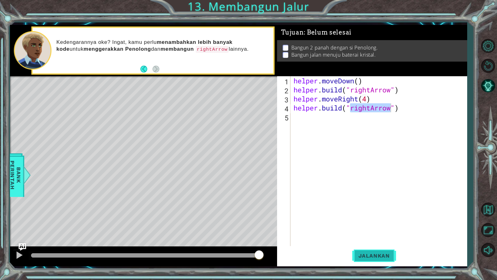
click at [369, 240] on span "Jalankan" at bounding box center [375, 255] width 44 height 6
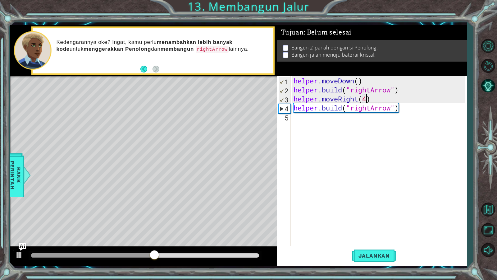
click at [365, 98] on div "helper . moveDown ( ) helper . build ( "rightArrow" ) helper . moveRight ( 4 ) …" at bounding box center [381, 170] width 176 height 189
click at [365, 240] on span "Jalankan" at bounding box center [375, 255] width 44 height 6
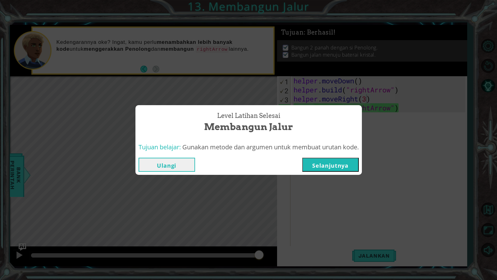
click at [167, 164] on button "Ulangi" at bounding box center [167, 165] width 57 height 14
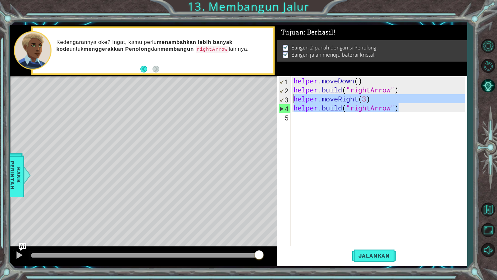
drag, startPoint x: 395, startPoint y: 113, endPoint x: 293, endPoint y: 99, distance: 102.7
click at [292, 99] on div "helper.moveRight(3) 1 2 3 4 5 helper . moveDown ( ) helper . build ( "rightArro…" at bounding box center [371, 161] width 188 height 171
type textarea "helper.moveRight(3) [DOMAIN_NAME]("rightArrow")"
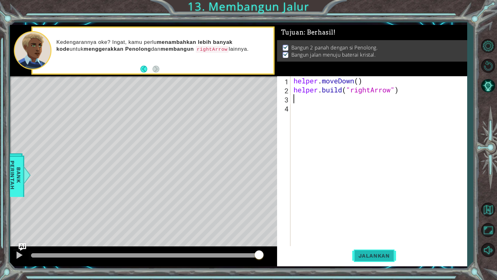
click at [365, 240] on button "Jalankan" at bounding box center [375, 255] width 44 height 19
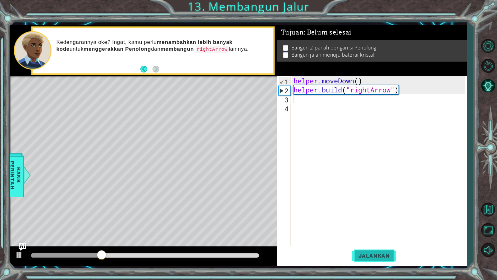
click at [373, 240] on span "Jalankan" at bounding box center [375, 255] width 44 height 6
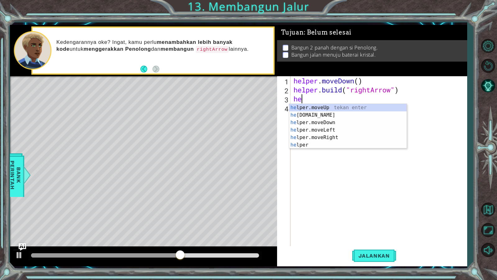
scroll to position [0, 1]
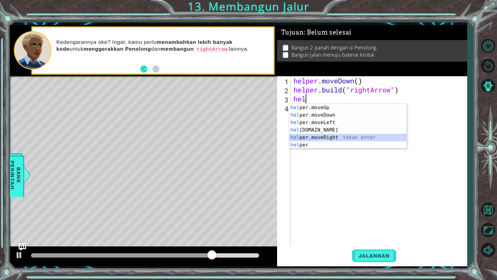
click at [321, 139] on div "hel per.moveUp tekan enter [GEOGRAPHIC_DATA] per.moveDown tekan enter [GEOGRAPH…" at bounding box center [348, 134] width 118 height 60
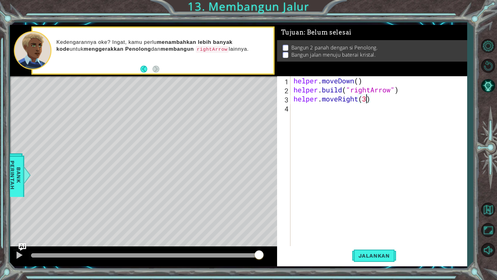
scroll to position [0, 6]
click at [377, 90] on div "helper . moveDown ( ) helper . build ( "rightArrow" ) helper . moveRight ( 3 )" at bounding box center [381, 170] width 176 height 189
type textarea "[DOMAIN_NAME]("rightArrow")"
click at [336, 110] on div "helper . moveDown ( ) helper . build ( "rightArrow" ) helper . moveRight ( 3 )" at bounding box center [381, 170] width 176 height 189
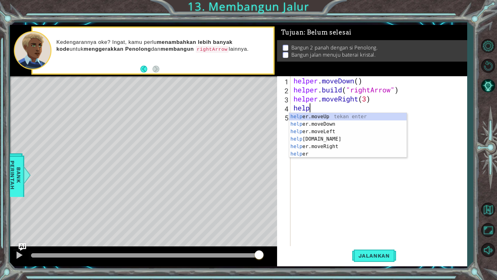
scroll to position [0, 1]
click at [323, 137] on div "help er.moveUp tekan enter help er.moveDown tekan enter help er.moveLeft tekan …" at bounding box center [348, 143] width 118 height 60
type textarea "[DOMAIN_NAME]("rightArrow")"
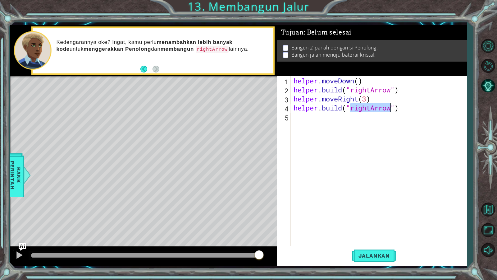
click at [378, 137] on div "helper . moveDown ( ) helper . build ( "rightArrow" ) helper . moveRight ( 3 ) …" at bounding box center [381, 170] width 176 height 189
click at [407, 106] on div "helper . moveDown ( ) helper . build ( "rightArrow" ) helper . moveRight ( 3 ) …" at bounding box center [381, 170] width 176 height 189
type textarea "[DOMAIN_NAME]("rightArrow")"
click at [370, 240] on span "Jalankan" at bounding box center [375, 255] width 44 height 6
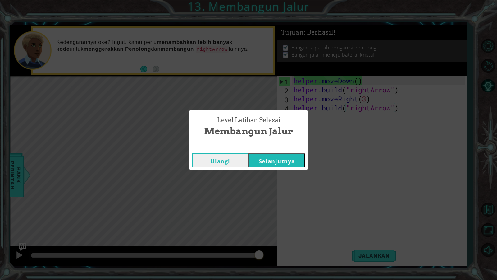
click at [258, 166] on button "Selanjutnya" at bounding box center [277, 160] width 57 height 14
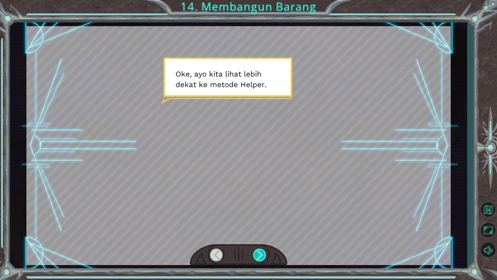
click at [262, 240] on div at bounding box center [260, 254] width 14 height 13
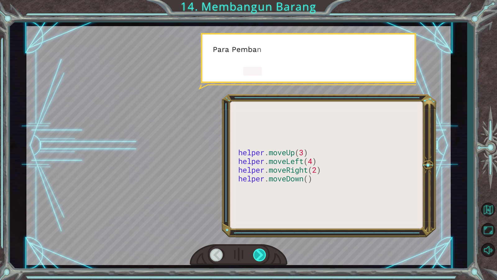
click at [262, 240] on div at bounding box center [260, 254] width 14 height 13
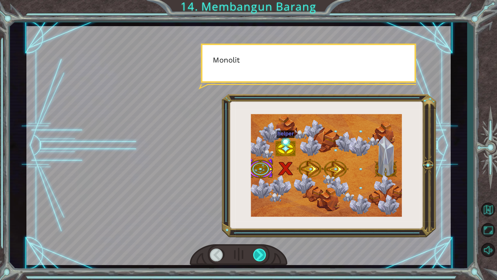
click at [262, 240] on div at bounding box center [260, 254] width 14 height 13
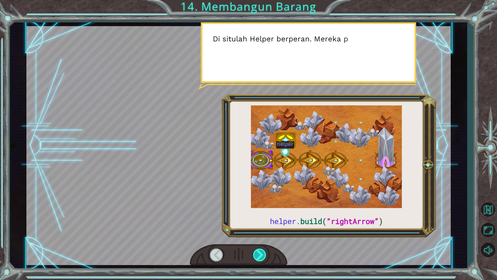
click at [262, 240] on div at bounding box center [260, 254] width 14 height 13
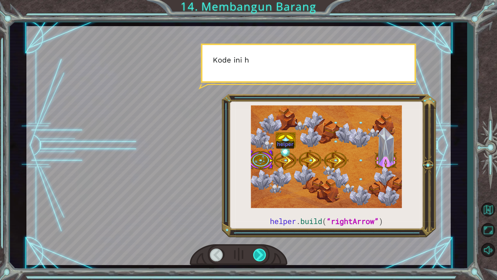
click at [262, 240] on div at bounding box center [260, 254] width 14 height 13
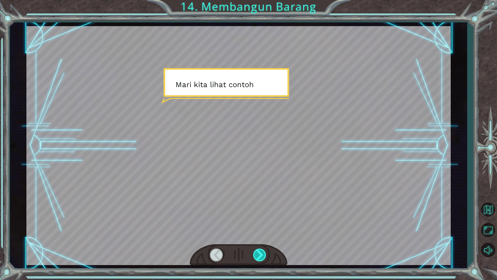
click at [262, 240] on div at bounding box center [260, 254] width 14 height 13
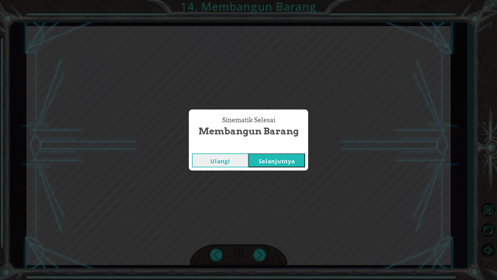
click at [284, 155] on button "Selanjutnya" at bounding box center [277, 160] width 57 height 14
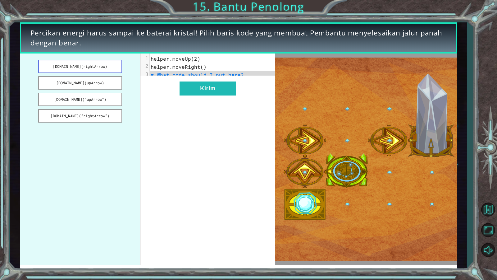
click at [91, 64] on button "[DOMAIN_NAME](rightArrow)" at bounding box center [80, 66] width 84 height 13
drag, startPoint x: 91, startPoint y: 64, endPoint x: 150, endPoint y: 89, distance: 64.1
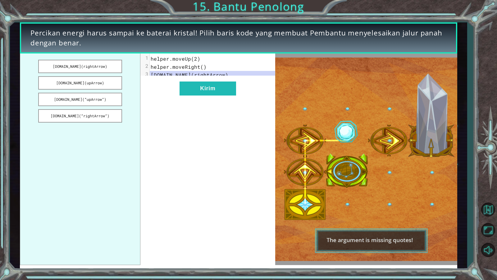
click at [150, 89] on div "[DOMAIN_NAME](rightArrow) [DOMAIN_NAME](upArrow) [DOMAIN_NAME](“upArrow”) [DOMA…" at bounding box center [148, 158] width 256 height 211
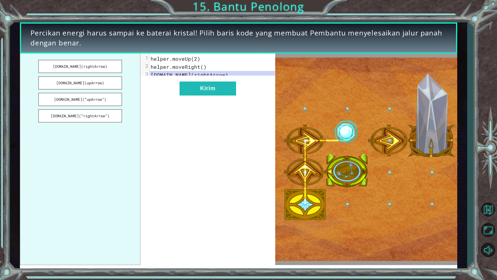
click at [150, 89] on div "xxxxxxxxxx 3 1 helper.moveUp(2) 2 helper.moveRight() 3 [DOMAIN_NAME](rightArrow…" at bounding box center [208, 158] width 135 height 211
click at [82, 119] on button "[DOMAIN_NAME](“rightArrow”)" at bounding box center [80, 115] width 84 height 13
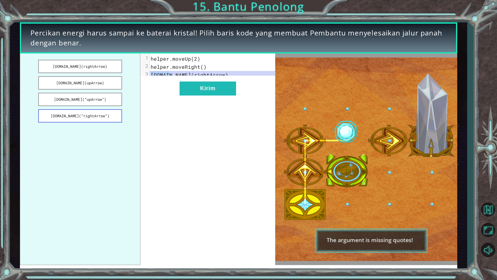
click at [82, 119] on button "[DOMAIN_NAME](“rightArrow”)" at bounding box center [80, 115] width 84 height 13
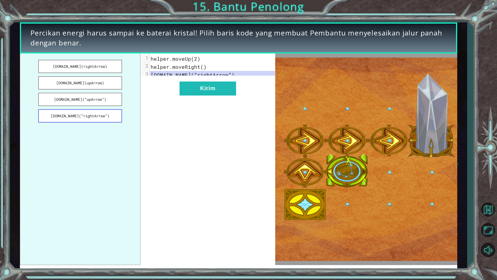
click at [82, 119] on button "[DOMAIN_NAME](“rightArrow”)" at bounding box center [80, 115] width 84 height 13
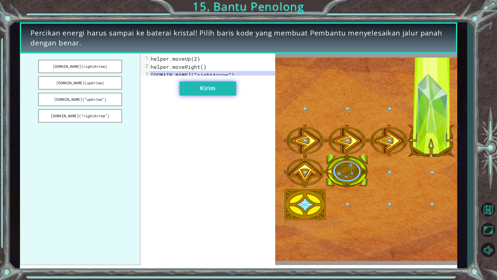
click at [229, 94] on button "Kirim" at bounding box center [208, 88] width 57 height 14
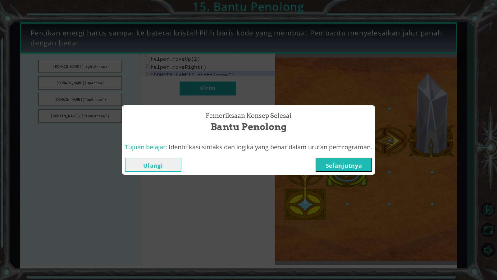
click at [339, 166] on button "Selanjutnya" at bounding box center [344, 165] width 57 height 14
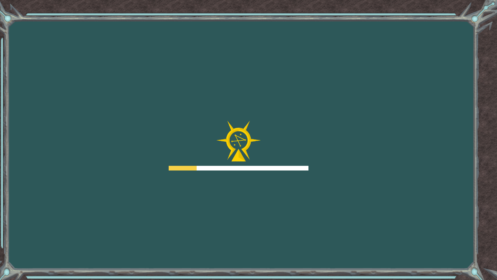
click at [339, 166] on div "Goals Kesalahan memuat dari server. Coba segarkan halaman. Kamu butuh bergabung…" at bounding box center [248, 140] width 497 height 280
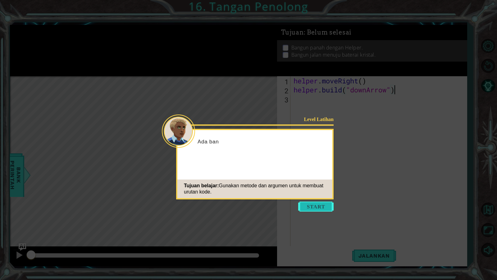
click at [324, 207] on button "Start" at bounding box center [315, 206] width 35 height 10
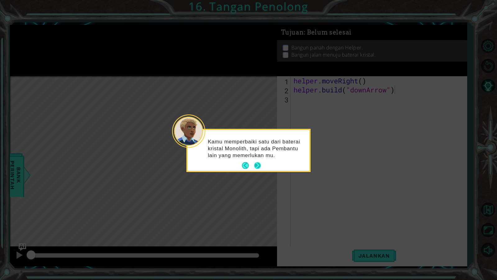
click at [256, 164] on button "Next" at bounding box center [257, 165] width 7 height 7
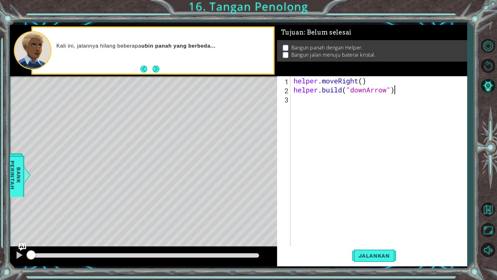
scroll to position [0, 8]
click at [375, 240] on span "Jalankan" at bounding box center [375, 255] width 44 height 6
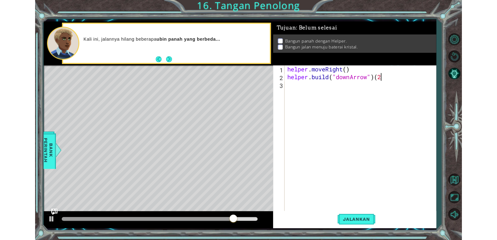
scroll to position [0, 8]
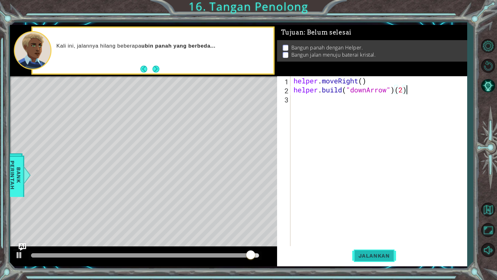
type textarea "[DOMAIN_NAME]("downArrow")(2)"
click at [371, 240] on span "Jalankan" at bounding box center [375, 255] width 44 height 6
